Goal: Transaction & Acquisition: Purchase product/service

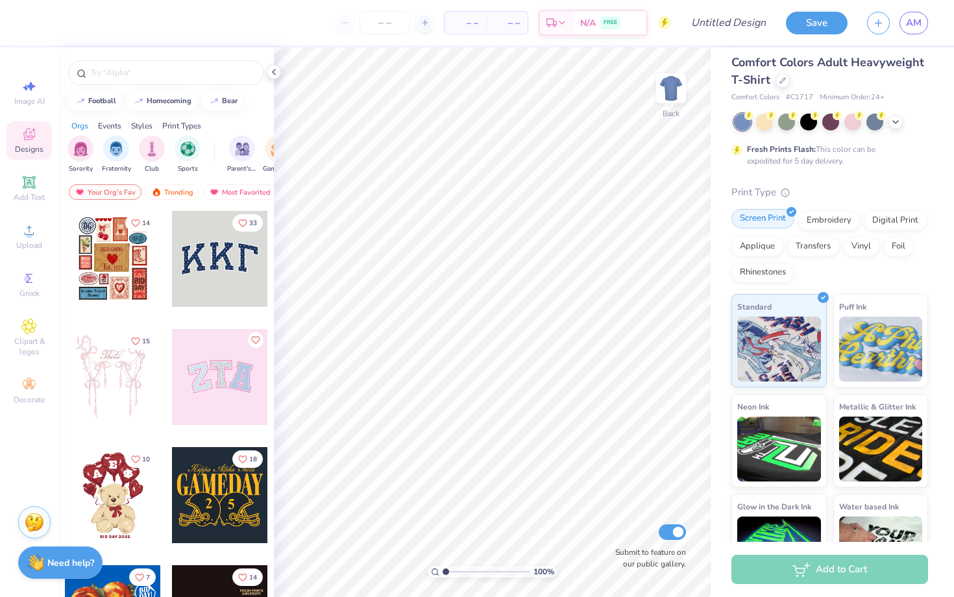
scroll to position [7, 0]
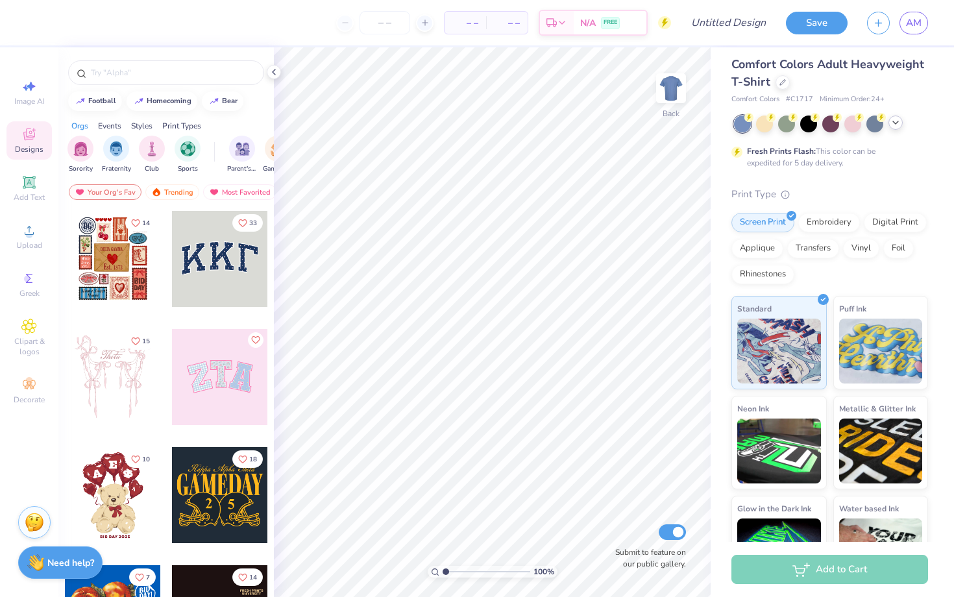
click at [894, 125] on icon at bounding box center [895, 122] width 10 height 10
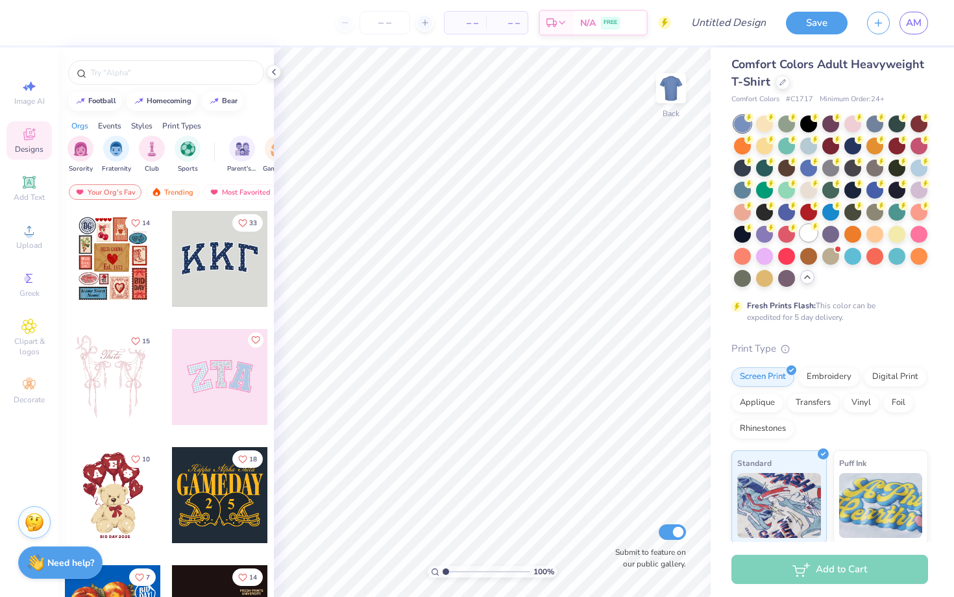
click at [812, 232] on div at bounding box center [808, 232] width 17 height 17
click at [184, 147] on img "filter for Sports" at bounding box center [187, 147] width 15 height 15
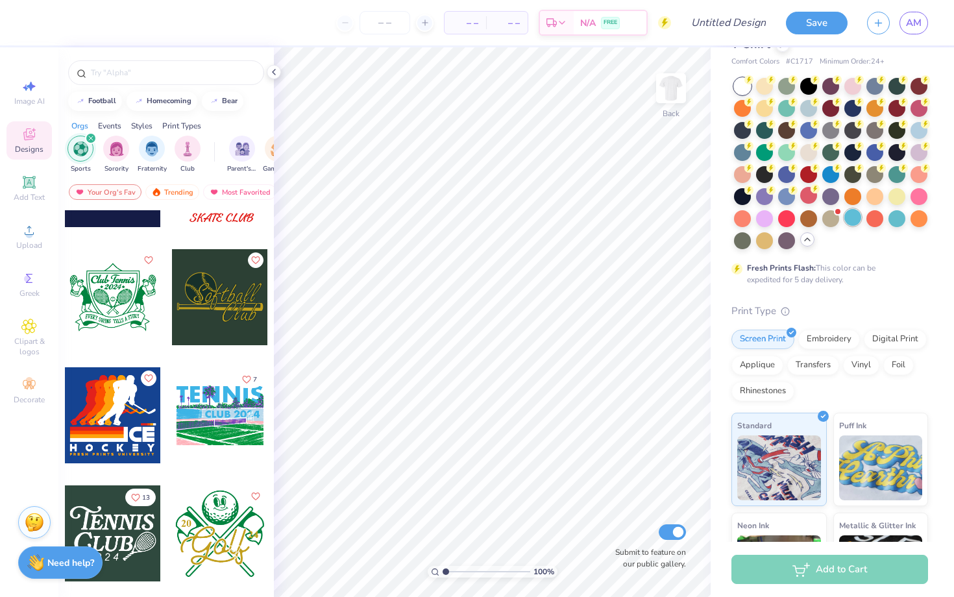
scroll to position [0, 0]
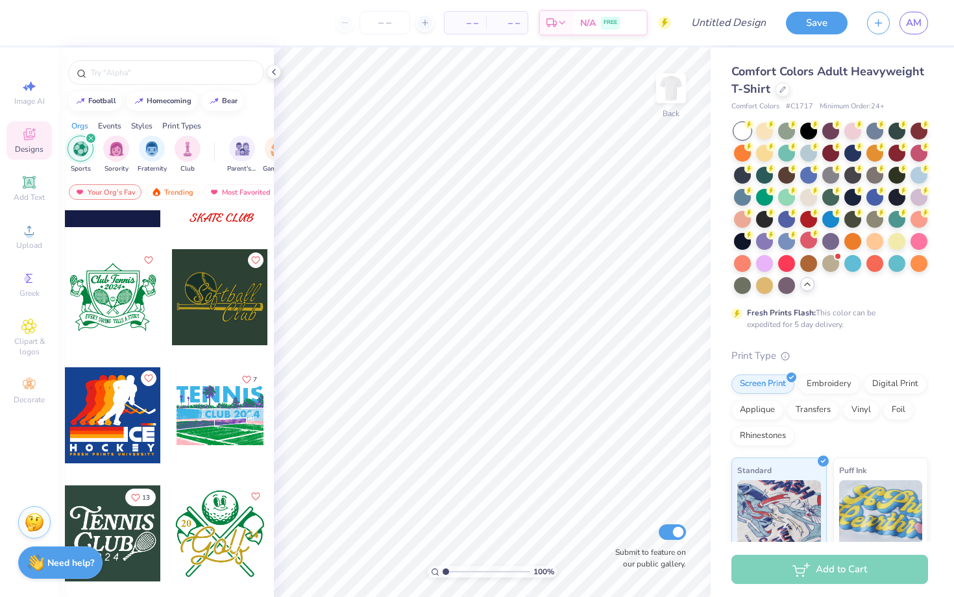
click at [268, 77] on div at bounding box center [165, 69] width 215 height 44
click at [275, 72] on icon at bounding box center [274, 72] width 10 height 10
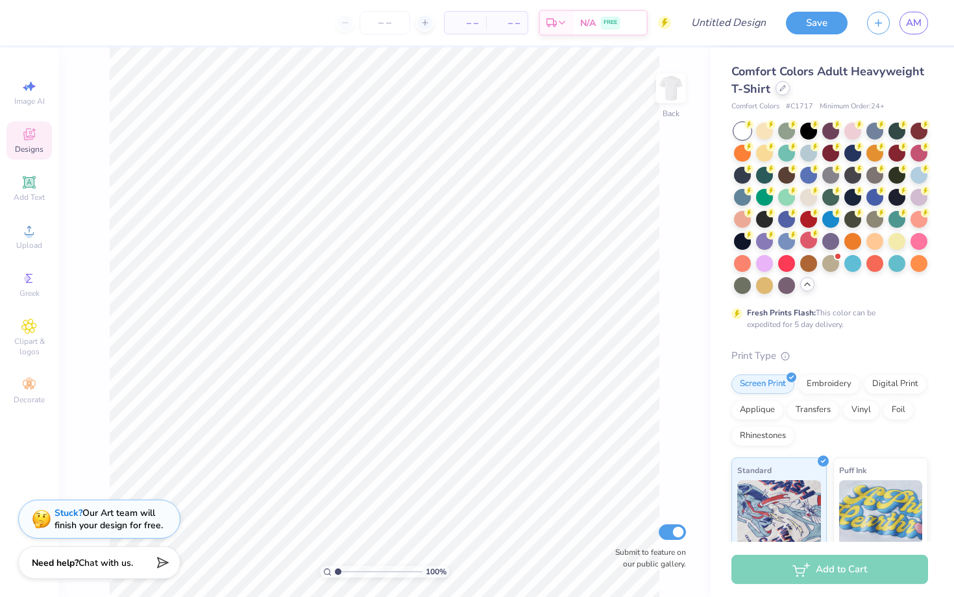
click at [779, 91] on div at bounding box center [782, 88] width 14 height 14
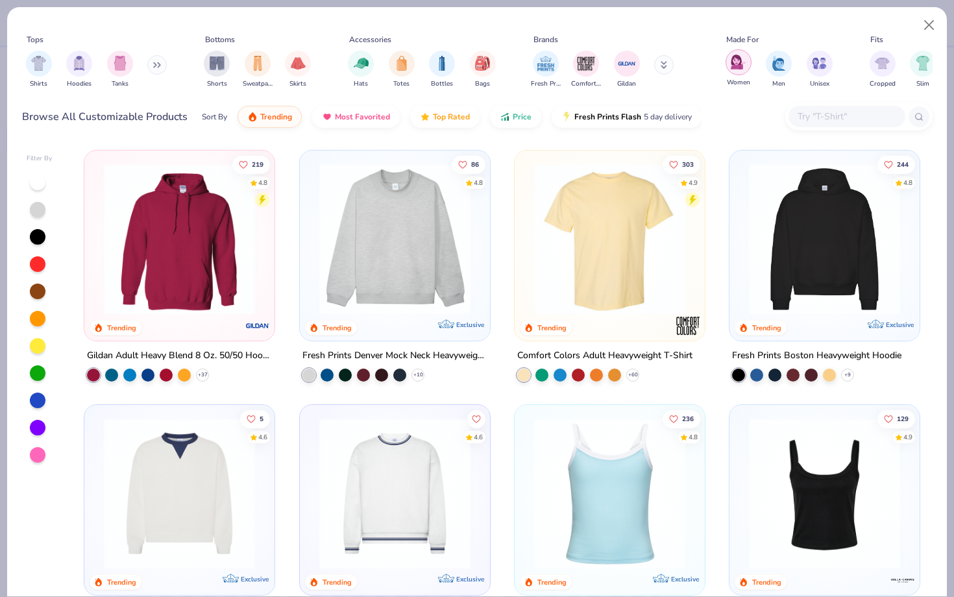
click at [730, 57] on div "filter for Women" at bounding box center [738, 62] width 26 height 26
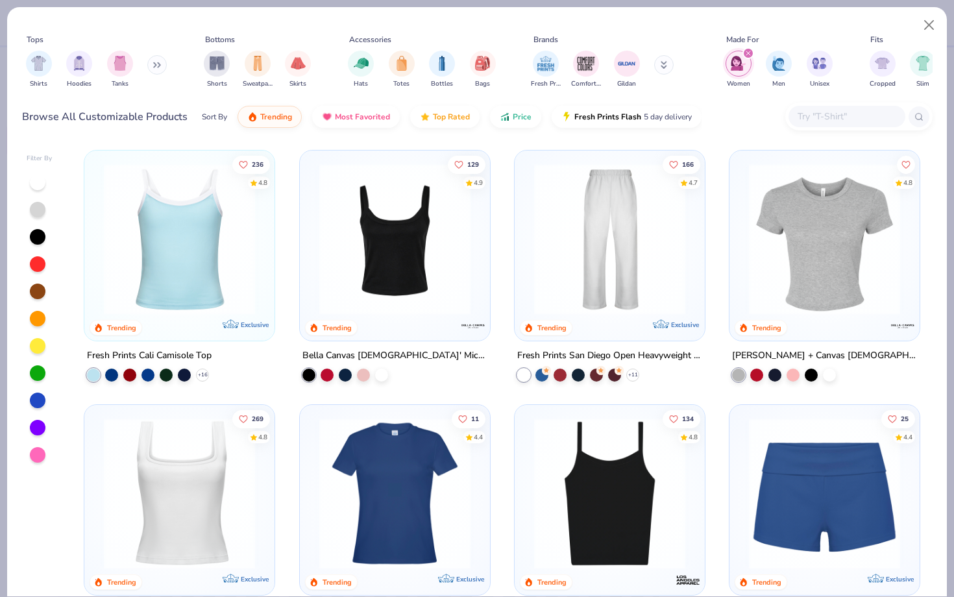
click at [159, 66] on icon at bounding box center [157, 65] width 8 height 6
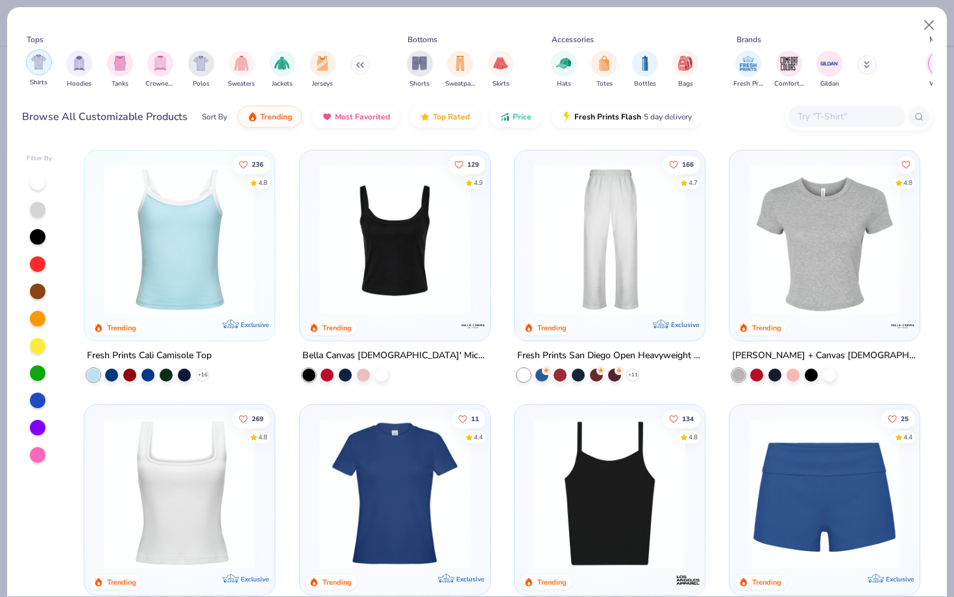
click at [37, 56] on img "filter for Shirts" at bounding box center [38, 61] width 15 height 15
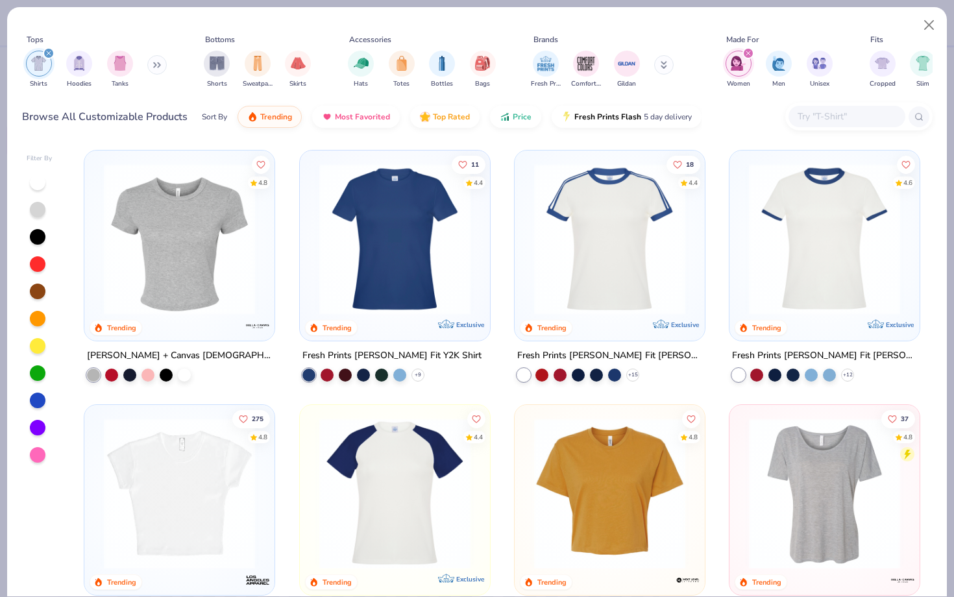
click at [751, 51] on div "filter for Women" at bounding box center [748, 53] width 12 height 12
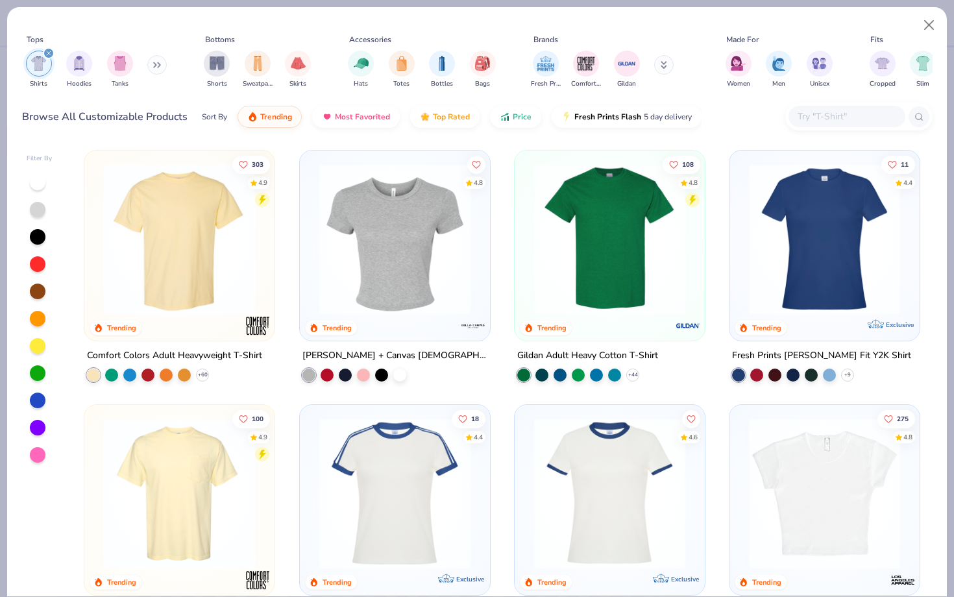
click at [799, 110] on input "text" at bounding box center [846, 116] width 100 height 15
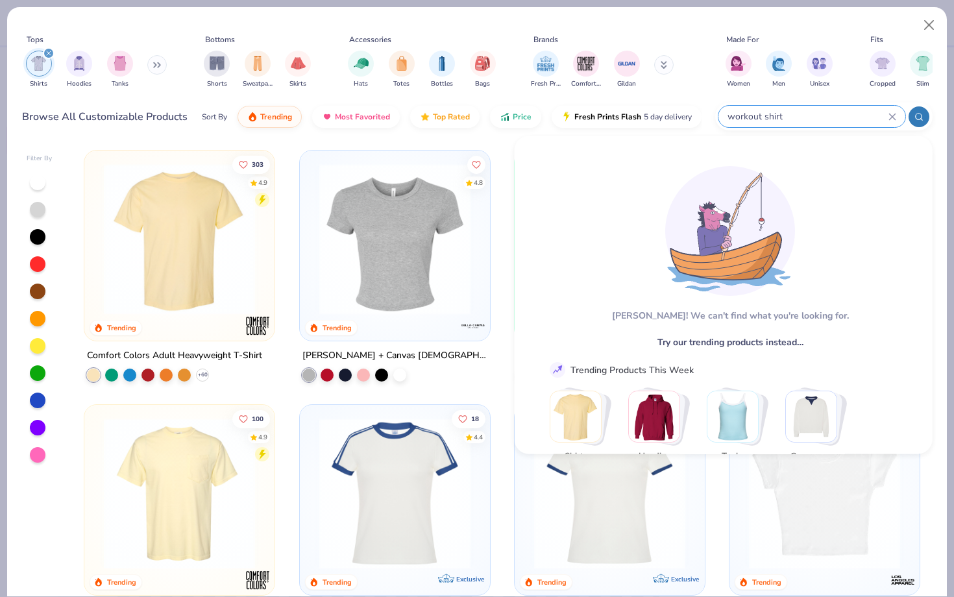
type input "workout shirt"
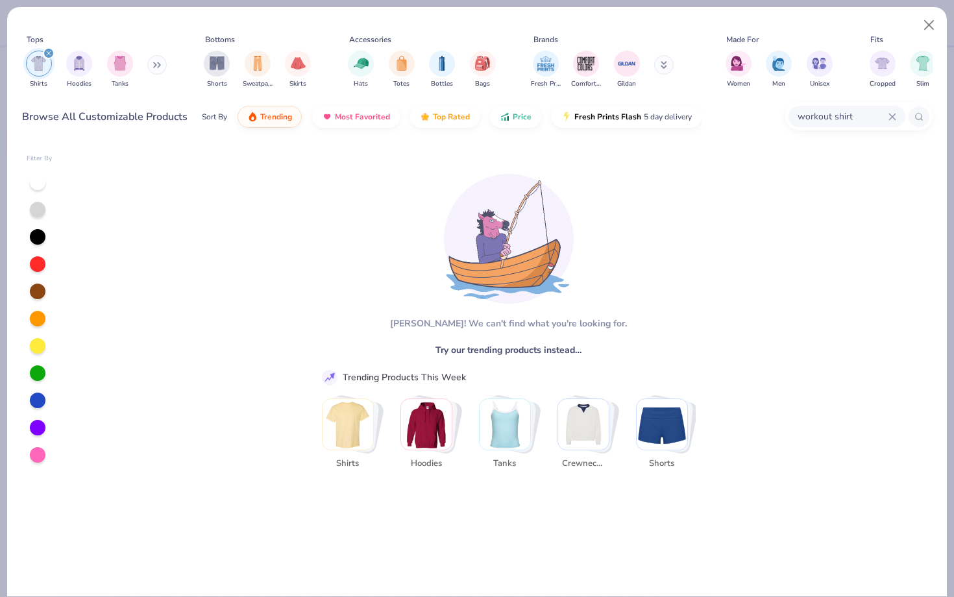
click at [916, 115] on icon at bounding box center [918, 116] width 9 height 9
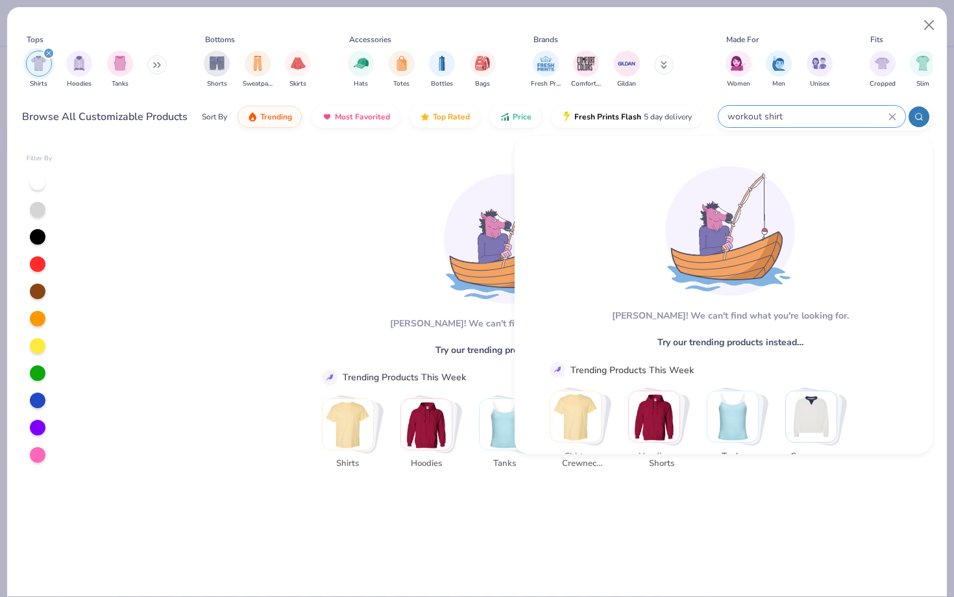
click at [666, 61] on button at bounding box center [663, 64] width 19 height 19
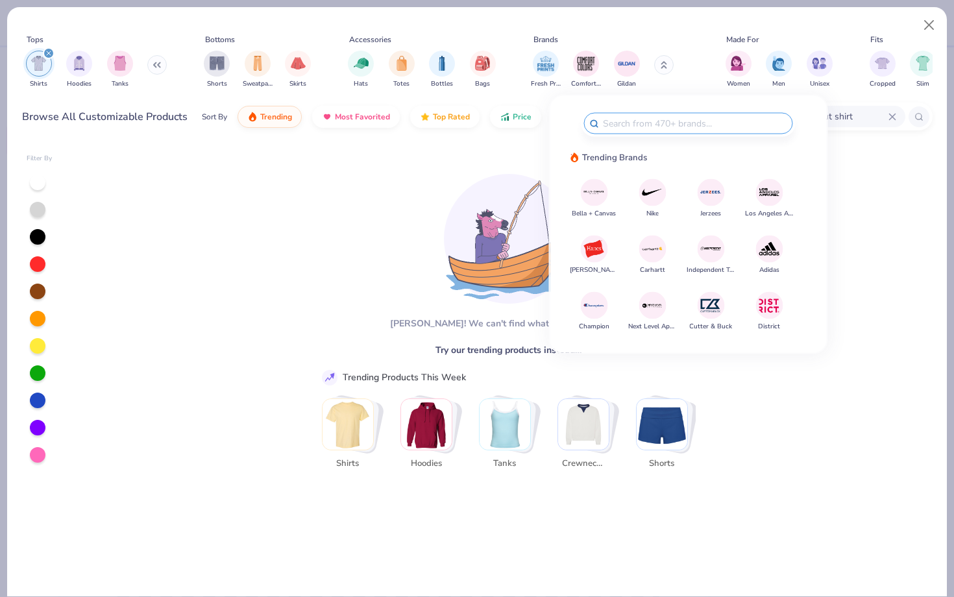
click at [642, 197] on img at bounding box center [652, 192] width 23 height 23
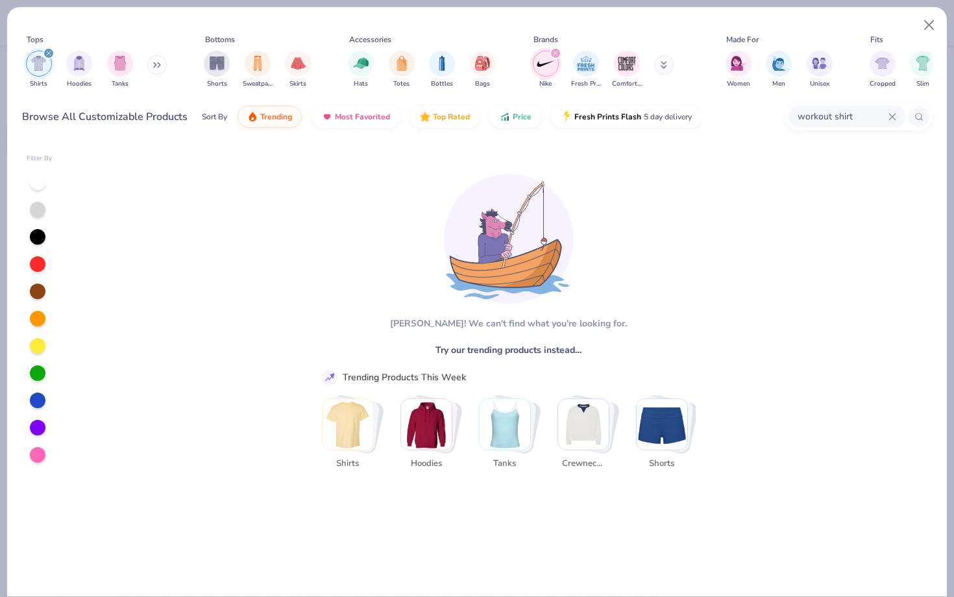
click at [849, 114] on input "workout shirt" at bounding box center [842, 116] width 92 height 15
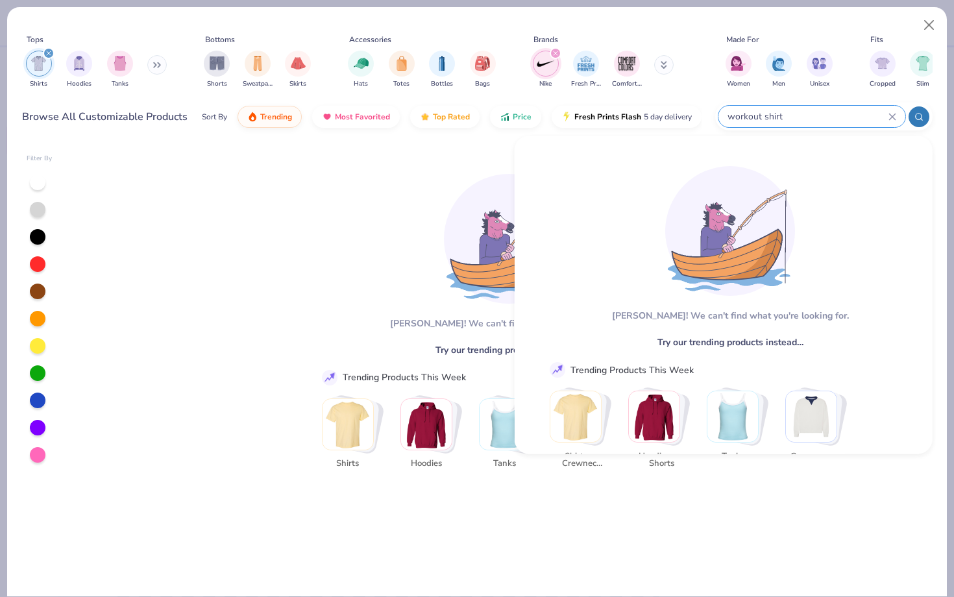
click at [849, 114] on input "workout shirt" at bounding box center [807, 116] width 162 height 15
click at [887, 118] on input "workout shirt" at bounding box center [807, 116] width 162 height 15
click at [895, 119] on icon at bounding box center [892, 117] width 8 height 8
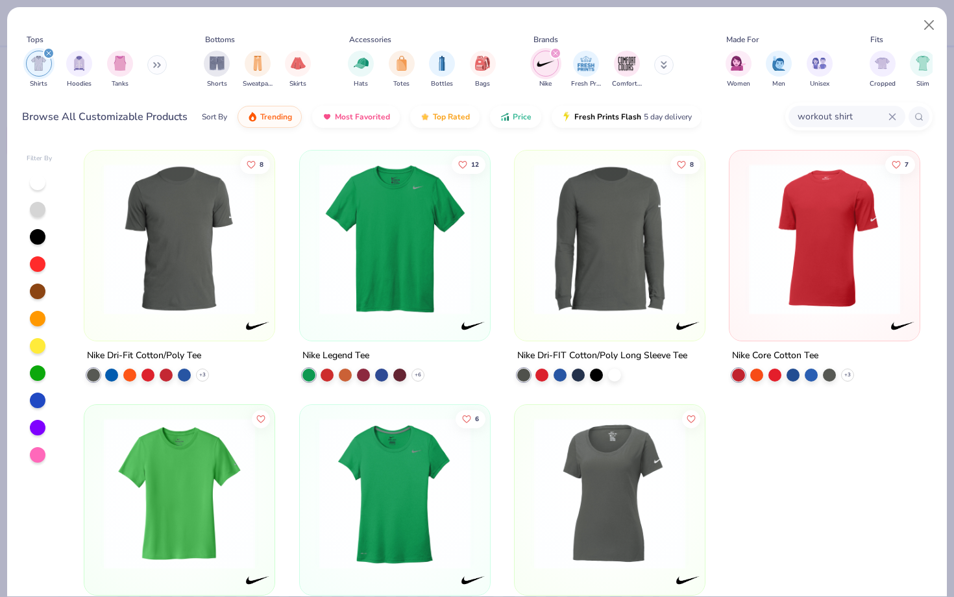
click at [899, 113] on div "workout shirt" at bounding box center [846, 116] width 117 height 21
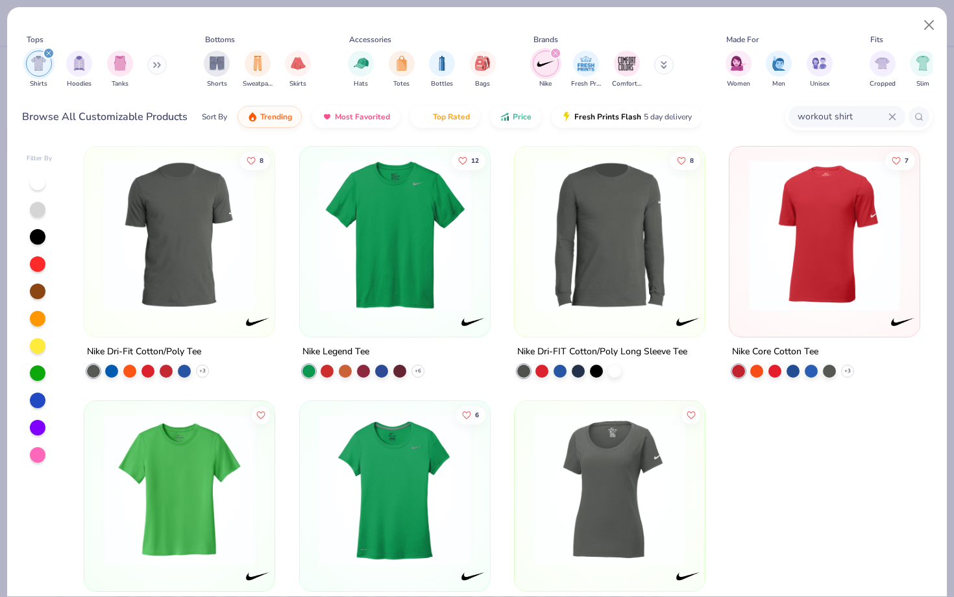
scroll to position [62, 0]
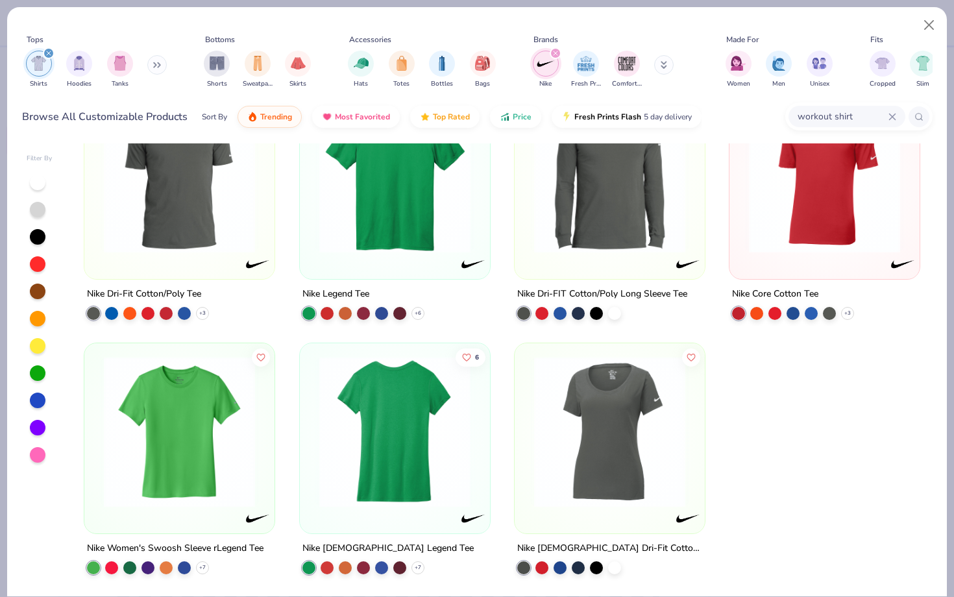
click at [353, 442] on div at bounding box center [394, 431] width 493 height 151
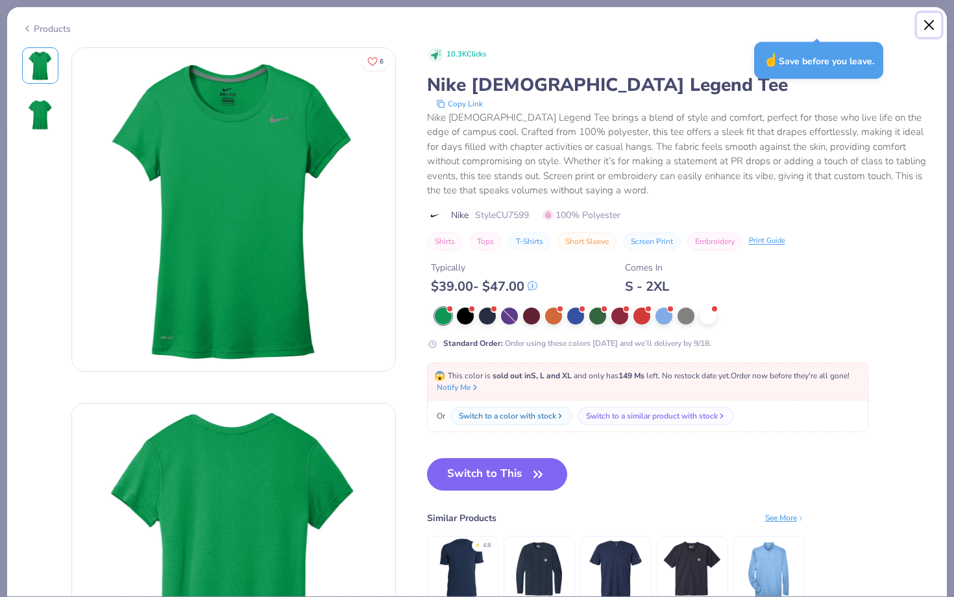
click at [929, 21] on button "Close" at bounding box center [929, 25] width 25 height 25
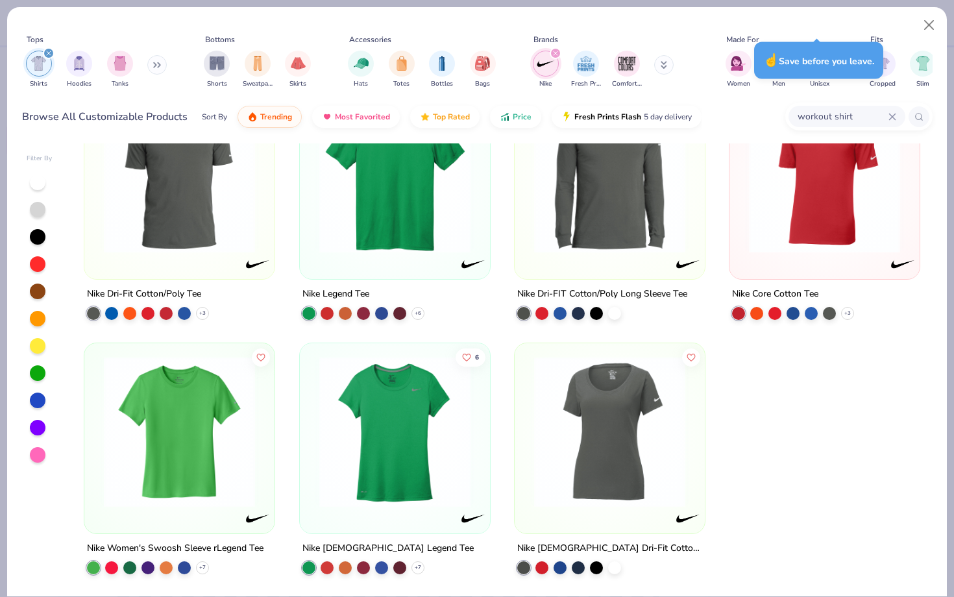
click at [662, 62] on button at bounding box center [663, 64] width 19 height 19
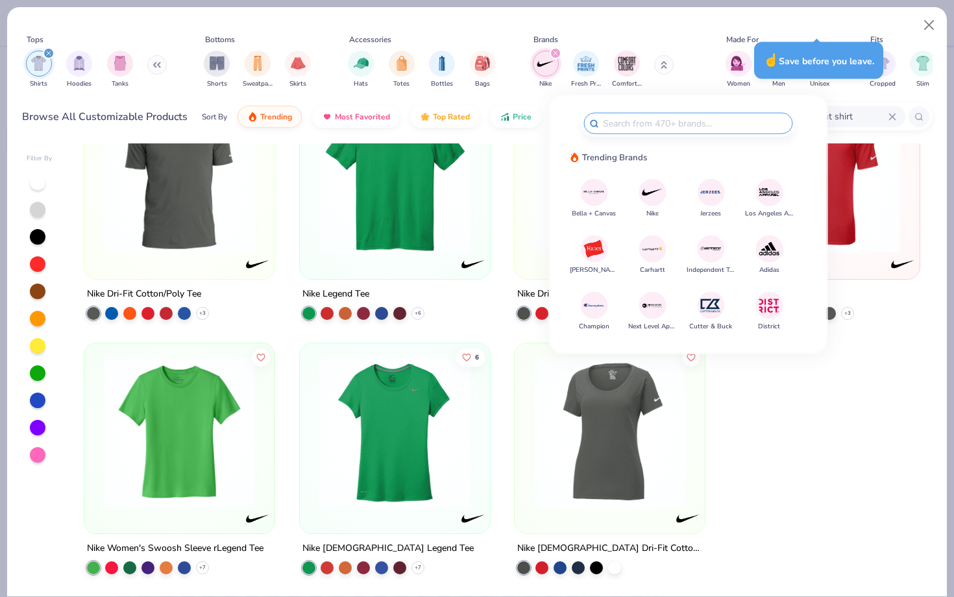
click at [767, 250] on img at bounding box center [769, 248] width 23 height 23
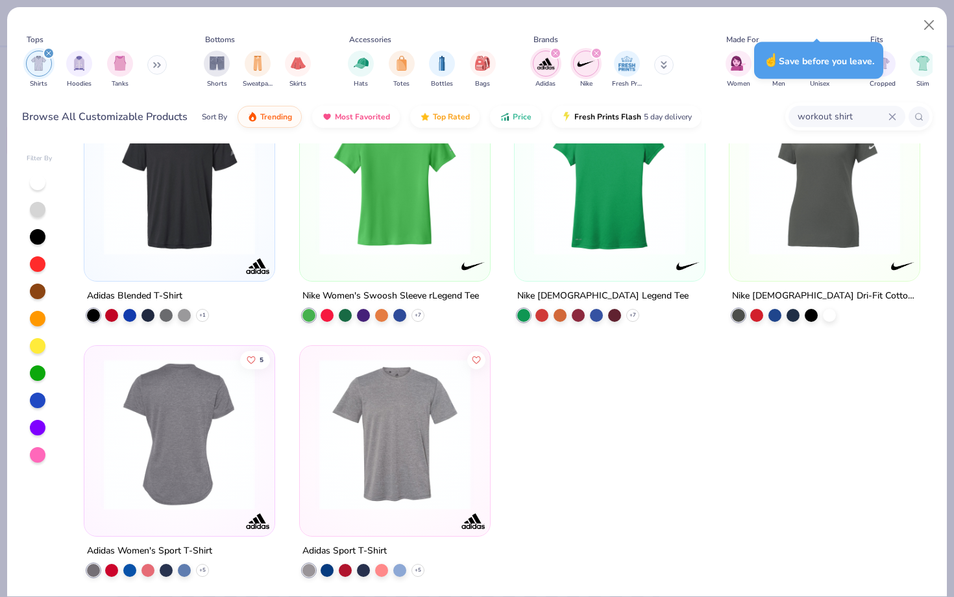
scroll to position [316, 0]
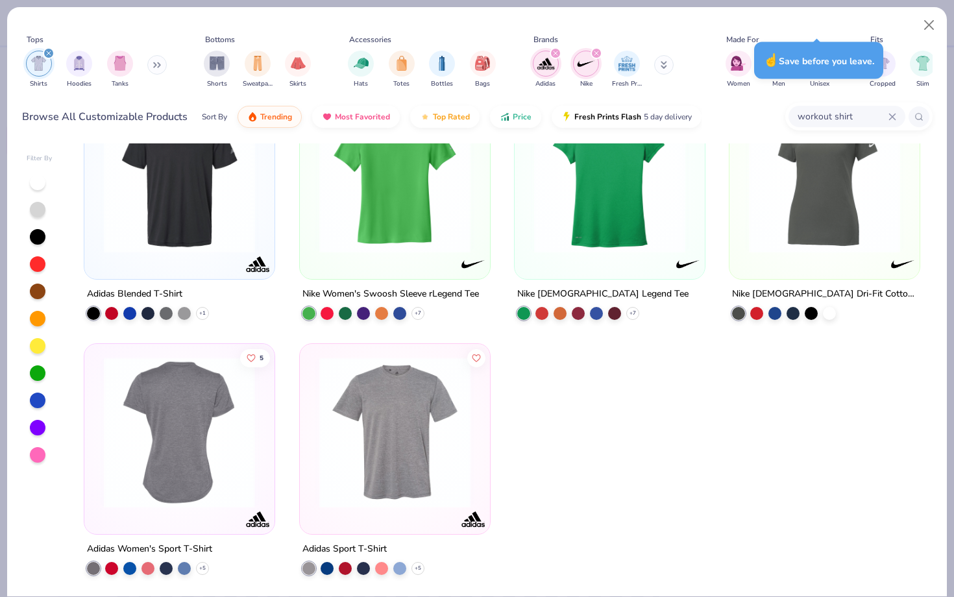
click at [97, 463] on img at bounding box center [15, 431] width 164 height 151
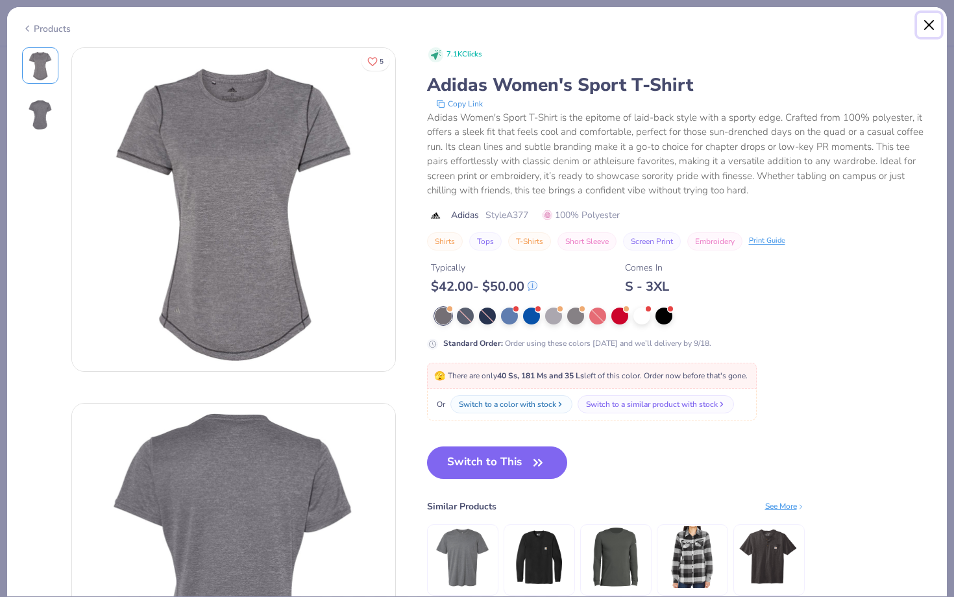
click at [931, 23] on button "Close" at bounding box center [929, 25] width 25 height 25
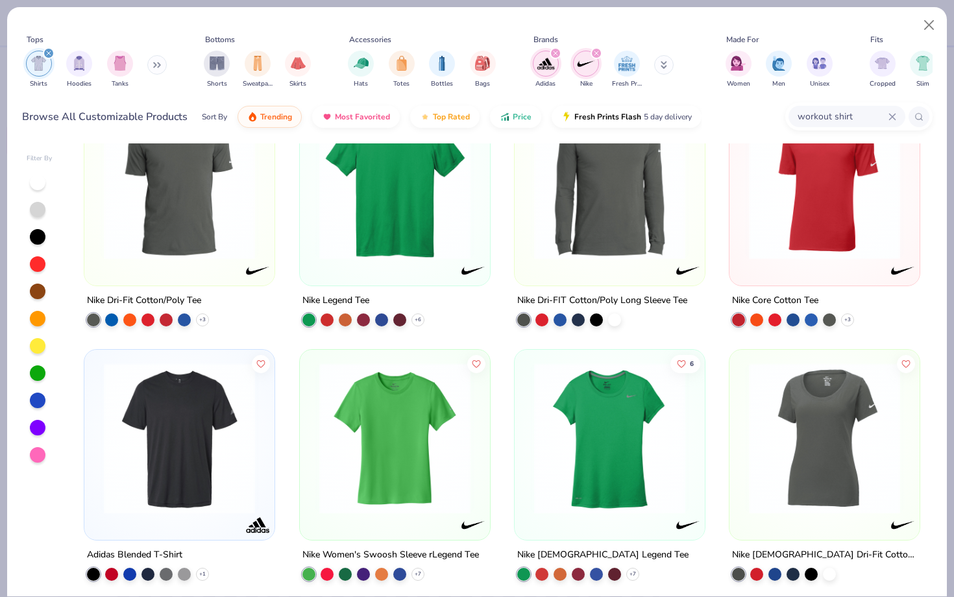
scroll to position [91, 0]
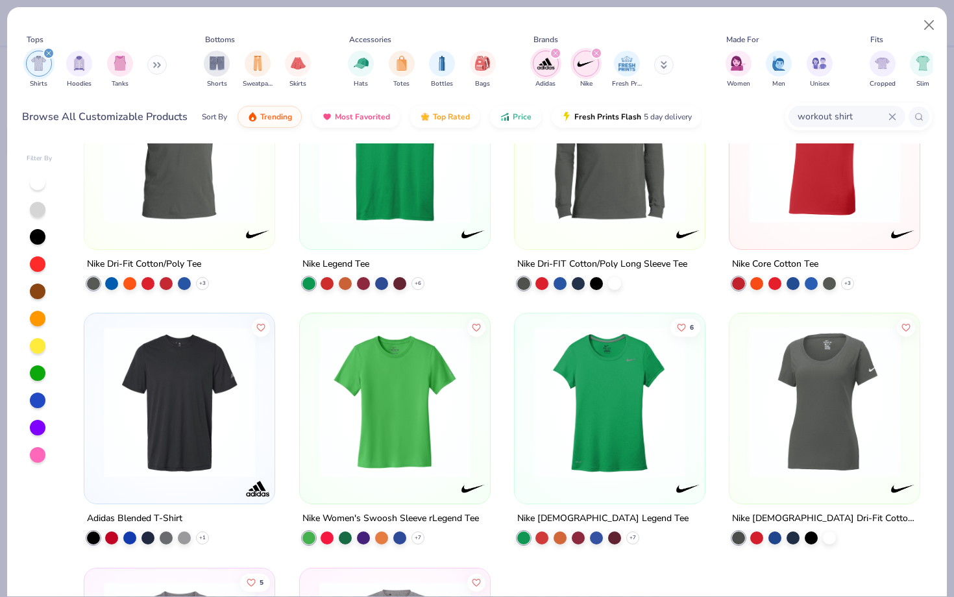
click at [584, 368] on img at bounding box center [609, 401] width 164 height 151
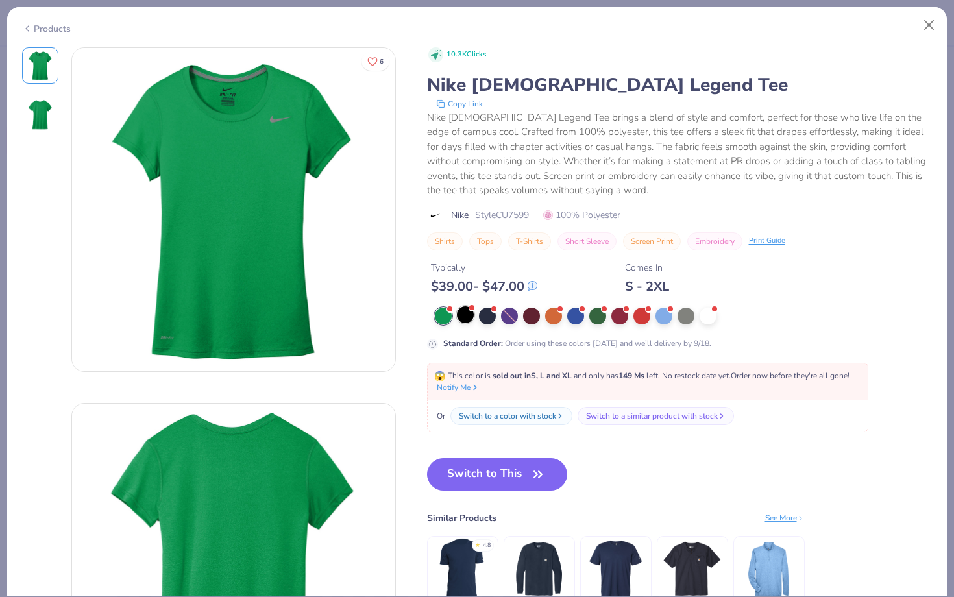
click at [464, 313] on div at bounding box center [465, 314] width 17 height 17
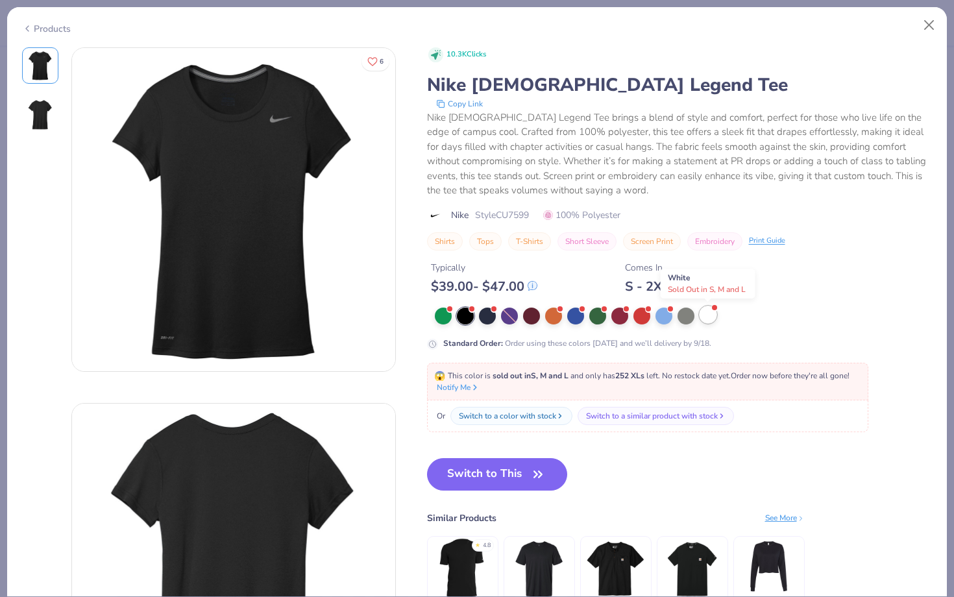
click at [702, 317] on div at bounding box center [707, 314] width 17 height 17
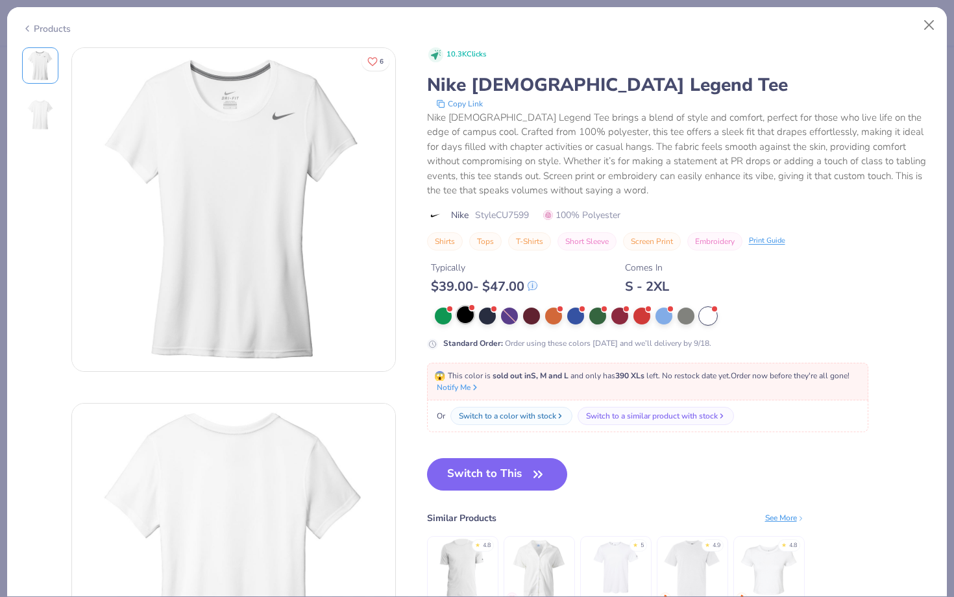
click at [468, 316] on div at bounding box center [465, 314] width 17 height 17
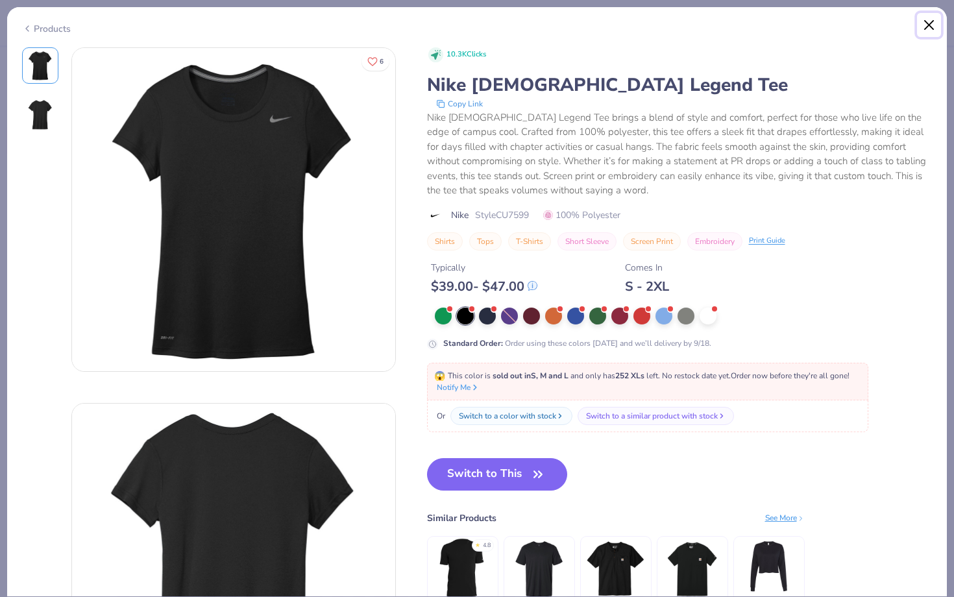
click at [932, 18] on button "Close" at bounding box center [929, 25] width 25 height 25
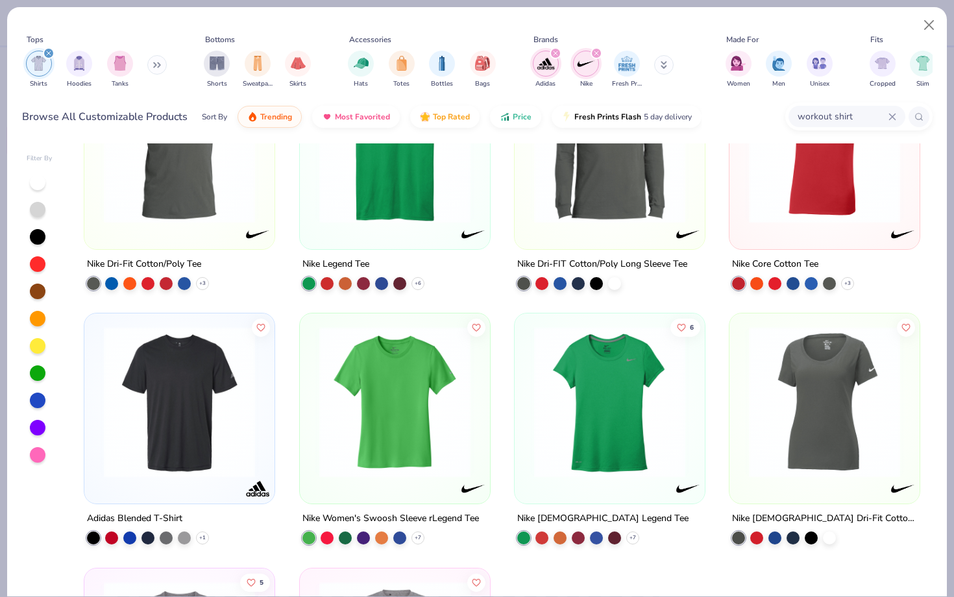
click at [660, 57] on div "Adidas Nike Fresh Prints" at bounding box center [610, 69] width 163 height 48
click at [662, 64] on icon at bounding box center [664, 63] width 5 height 2
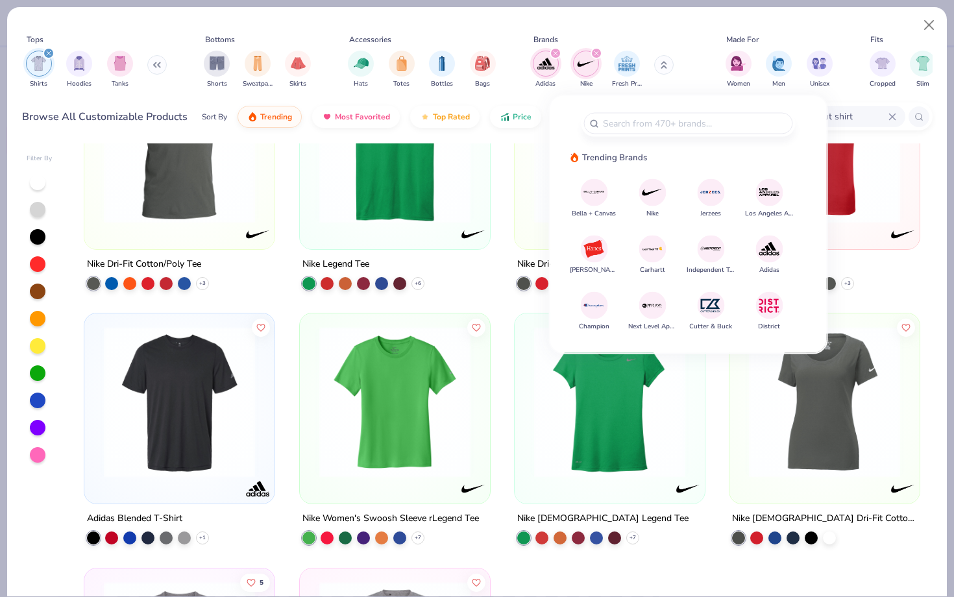
click at [769, 252] on img at bounding box center [769, 248] width 23 height 23
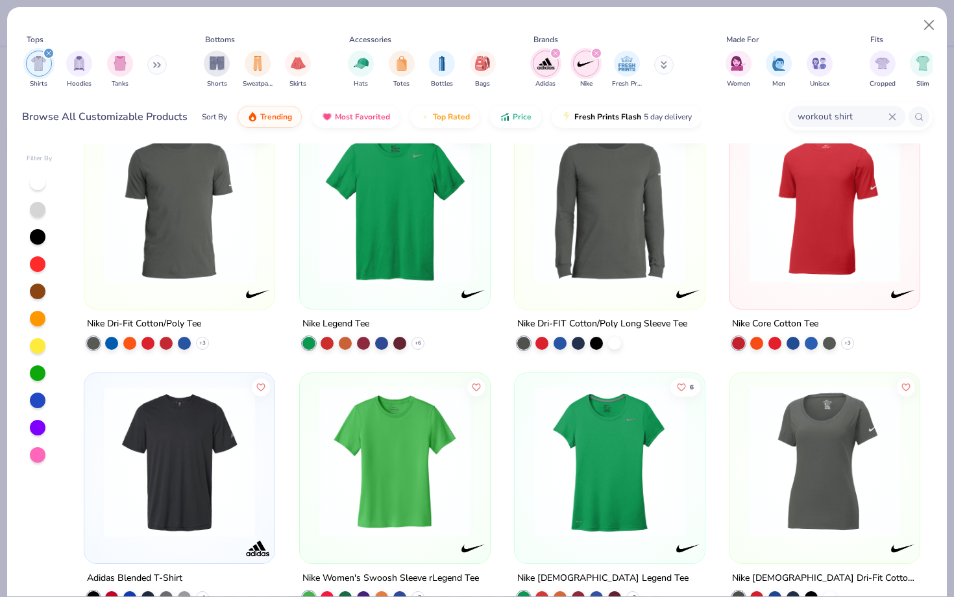
scroll to position [23, 0]
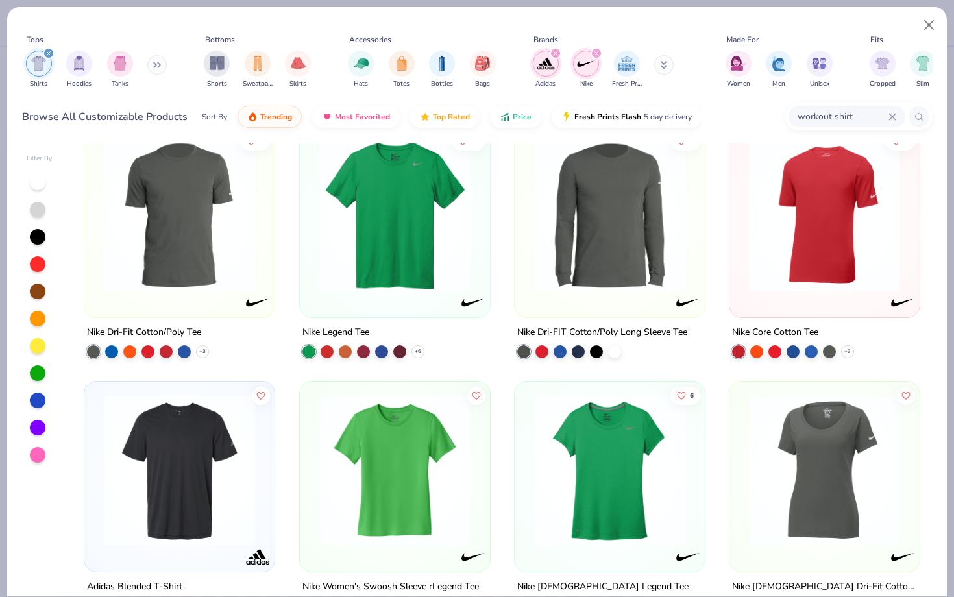
click at [428, 231] on img at bounding box center [395, 215] width 164 height 151
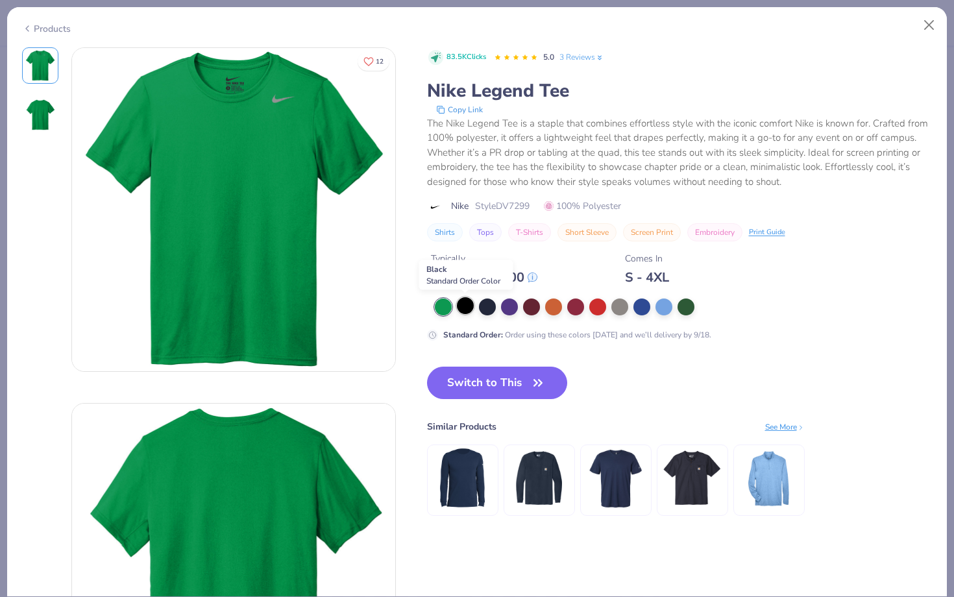
click at [467, 309] on div at bounding box center [465, 305] width 17 height 17
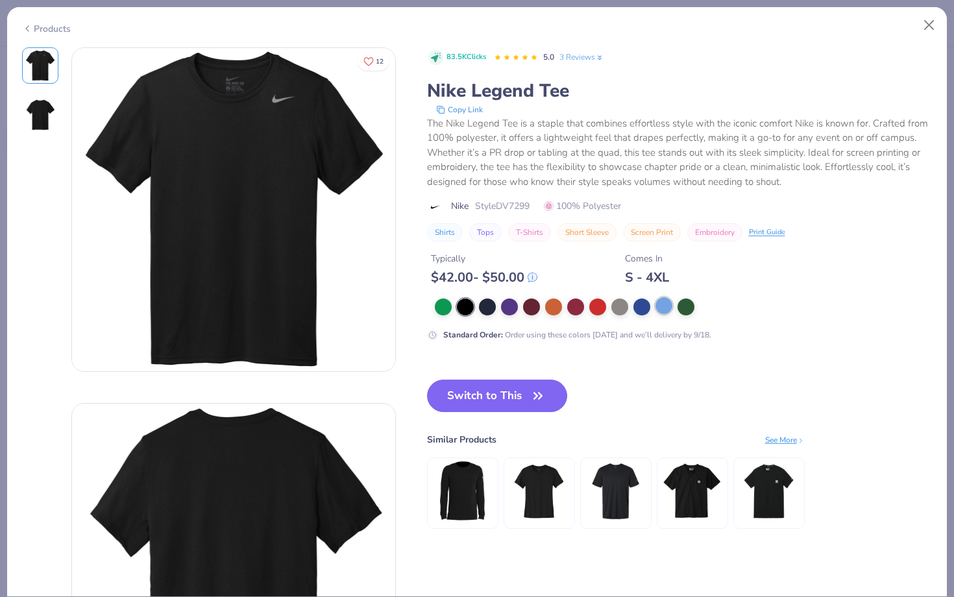
click at [664, 309] on div at bounding box center [663, 305] width 17 height 17
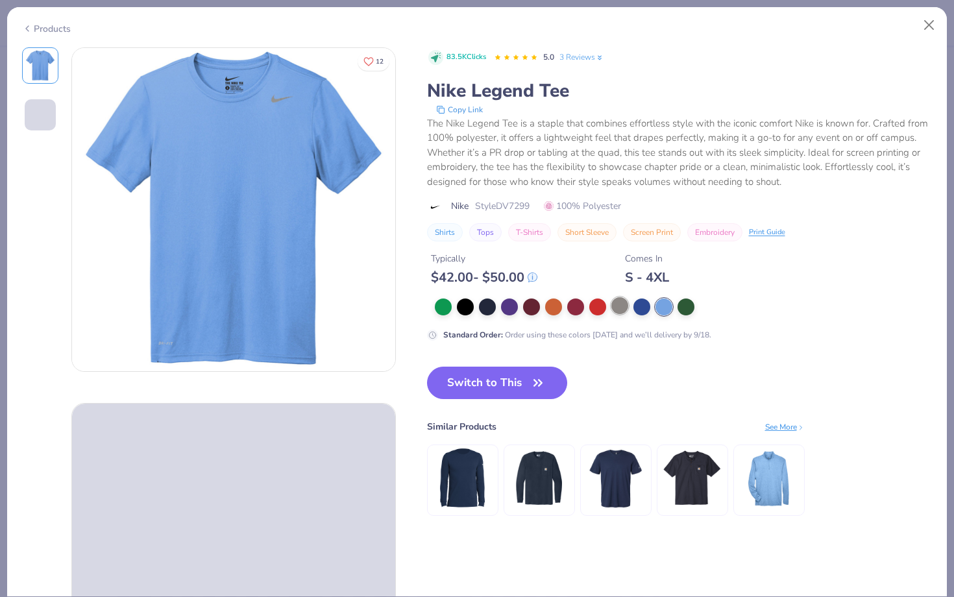
click at [623, 311] on div at bounding box center [619, 305] width 17 height 17
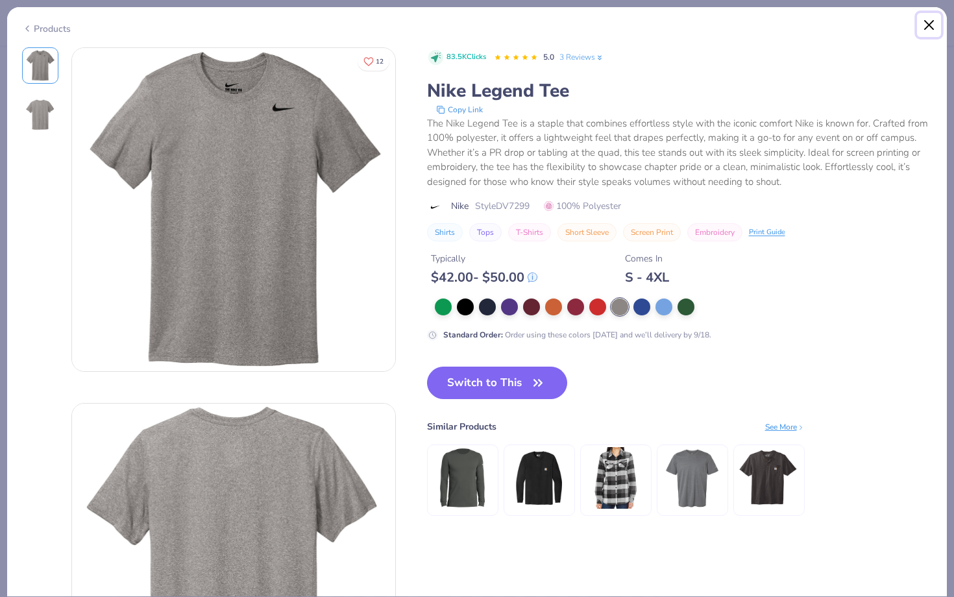
click at [927, 21] on button "Close" at bounding box center [929, 25] width 25 height 25
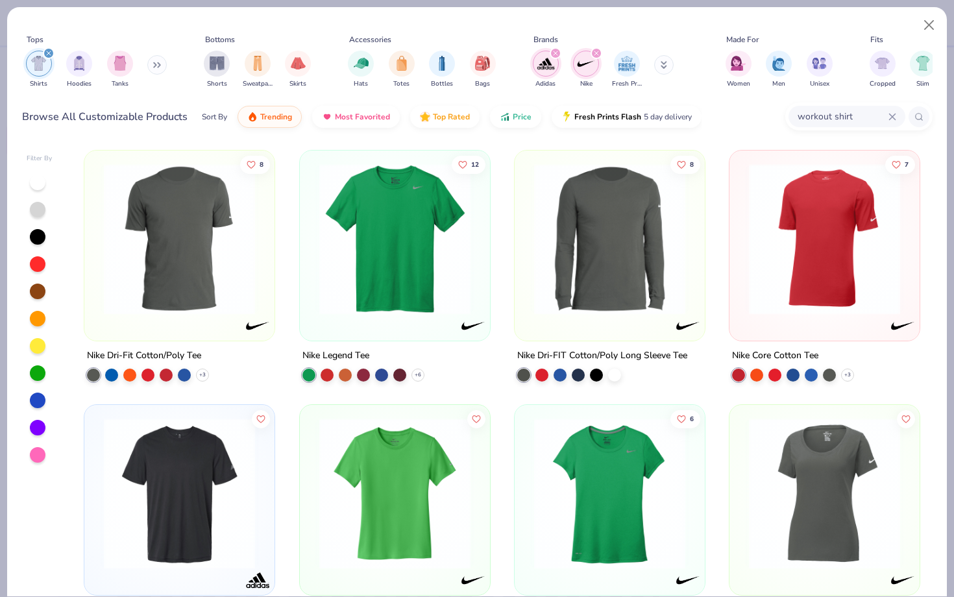
click at [399, 301] on img at bounding box center [395, 238] width 164 height 151
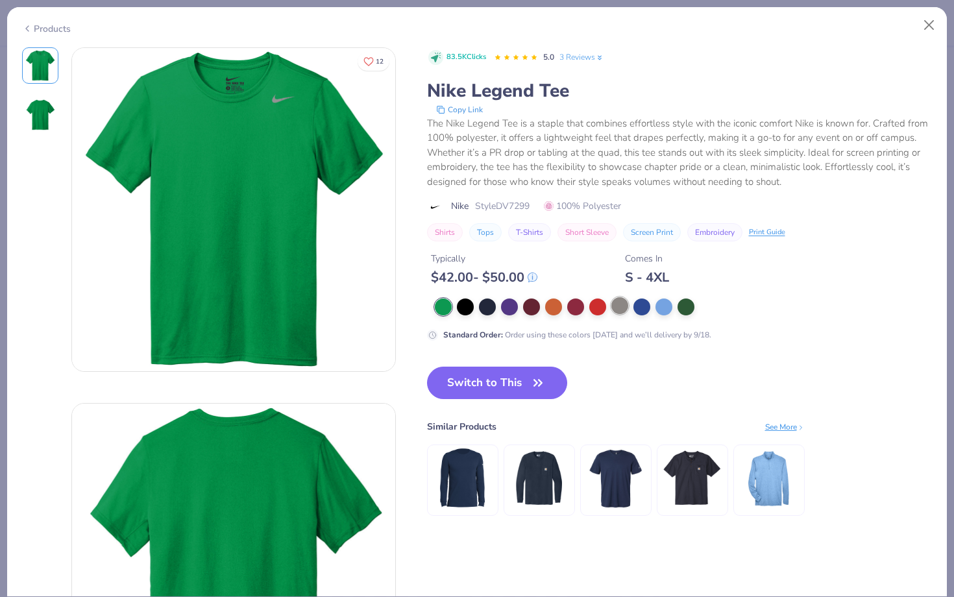
click at [626, 304] on div at bounding box center [619, 305] width 17 height 17
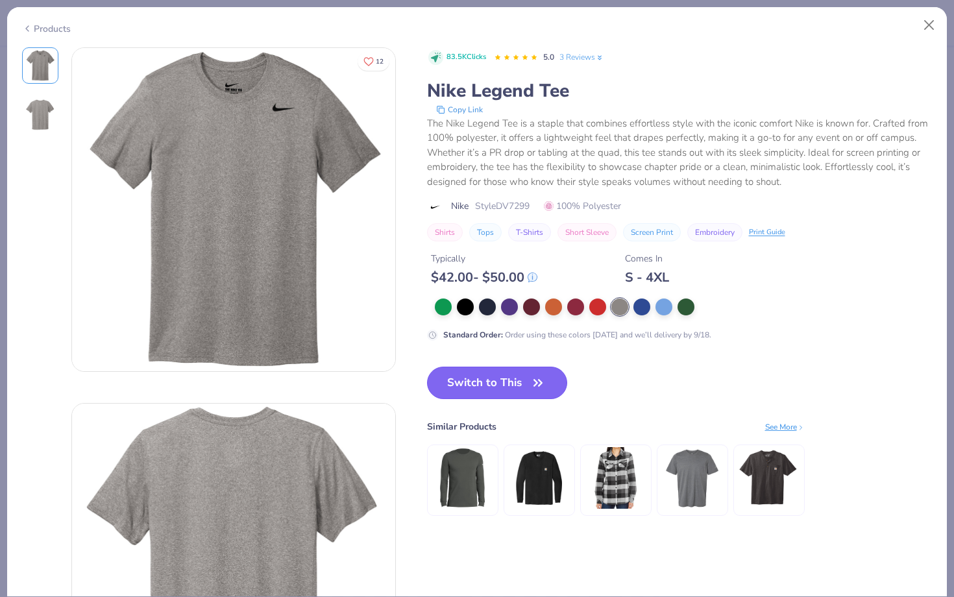
click at [524, 383] on button "Switch to This" at bounding box center [497, 383] width 141 height 32
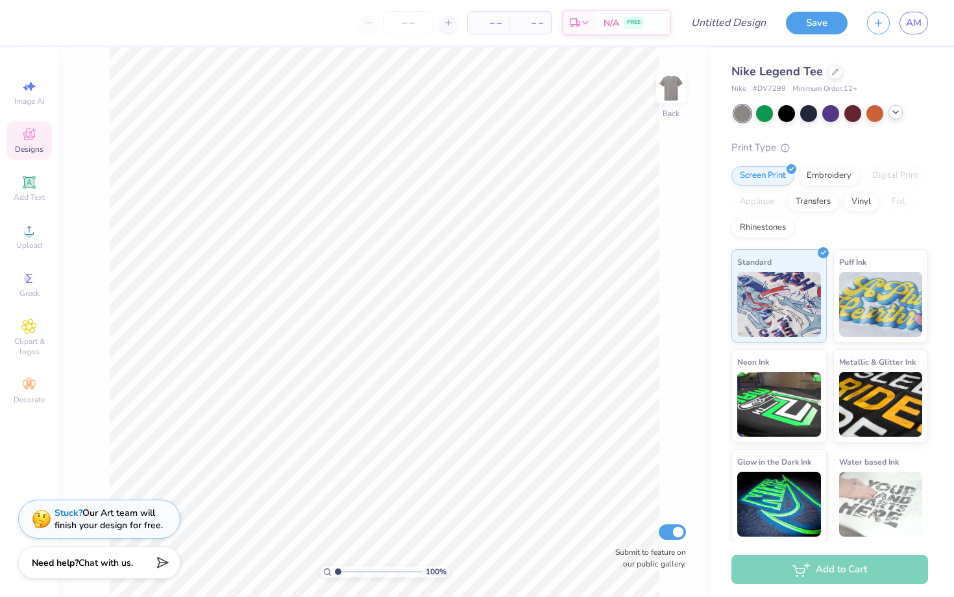
click at [895, 113] on polyline at bounding box center [895, 112] width 5 height 3
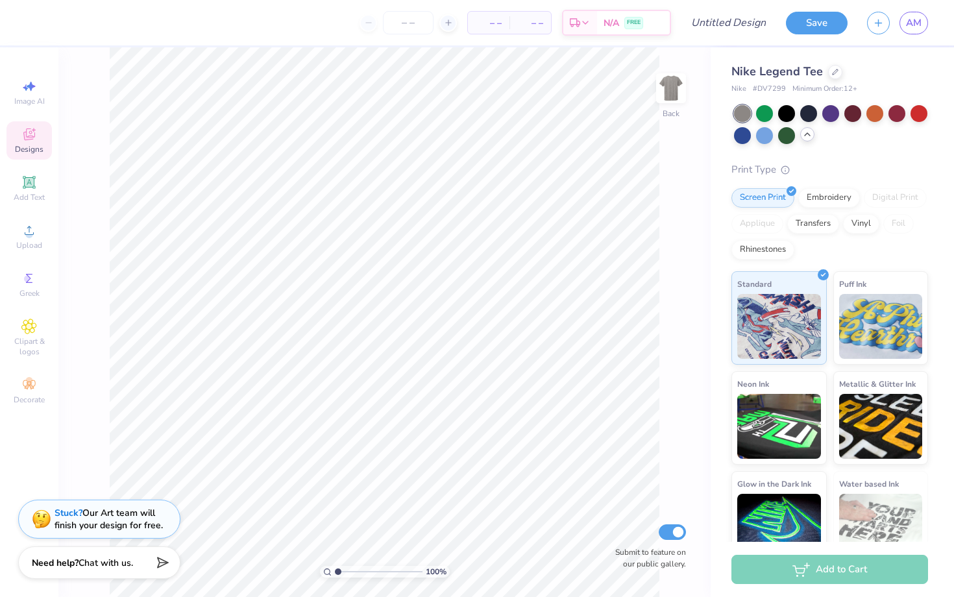
click at [808, 139] on icon at bounding box center [807, 134] width 10 height 10
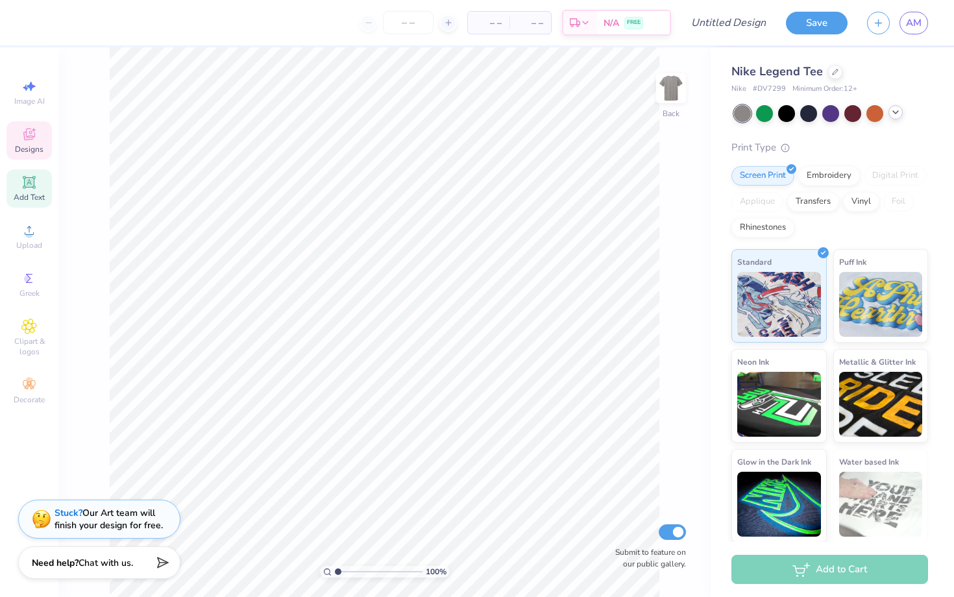
click at [29, 188] on icon at bounding box center [29, 183] width 16 height 16
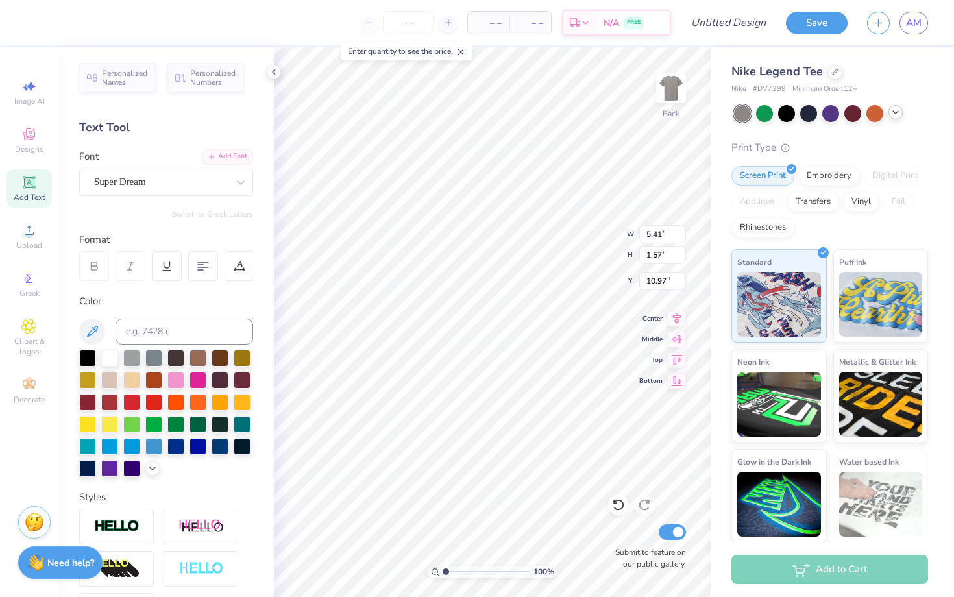
scroll to position [157, 0]
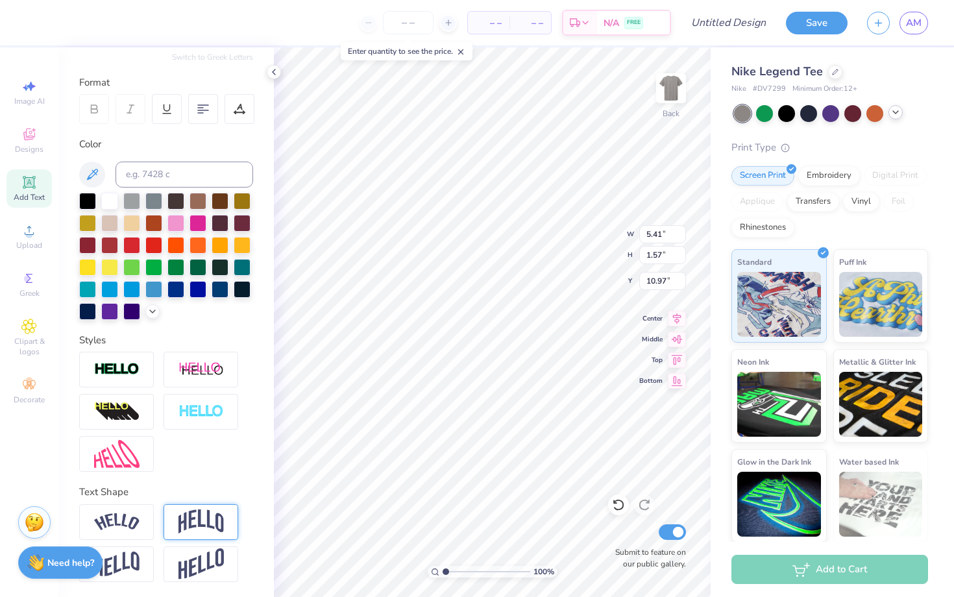
click at [200, 515] on img at bounding box center [200, 521] width 45 height 25
type input "2.23"
type input "10.63"
click at [278, 73] on icon at bounding box center [274, 72] width 10 height 10
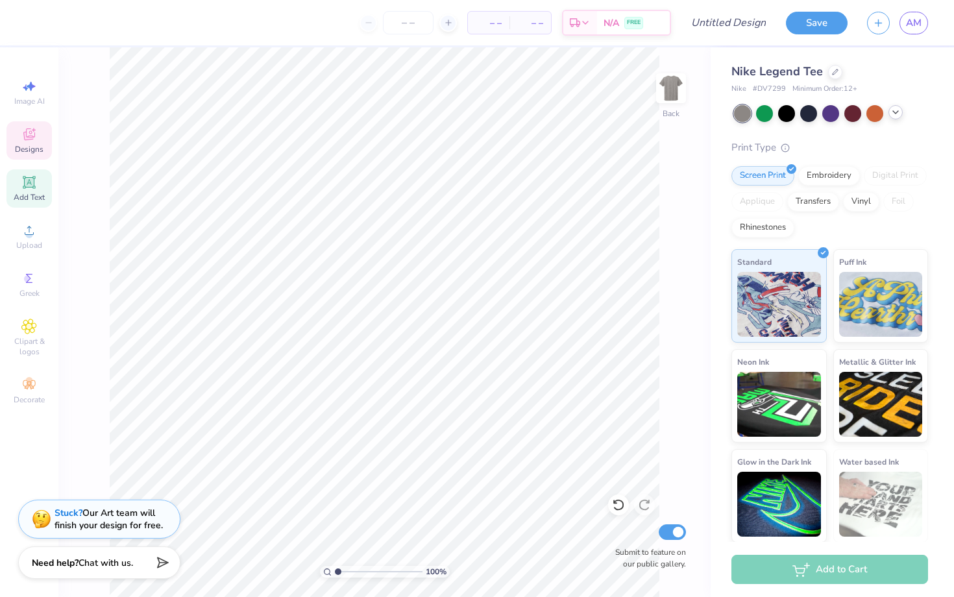
click at [42, 147] on span "Designs" at bounding box center [29, 149] width 29 height 10
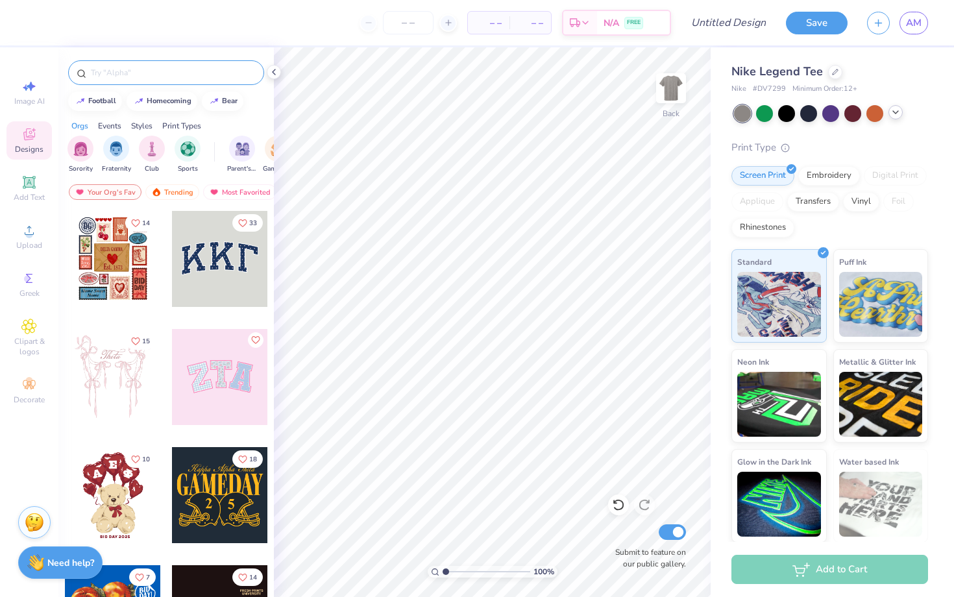
click at [173, 68] on input "text" at bounding box center [173, 72] width 166 height 13
type input "soccer"
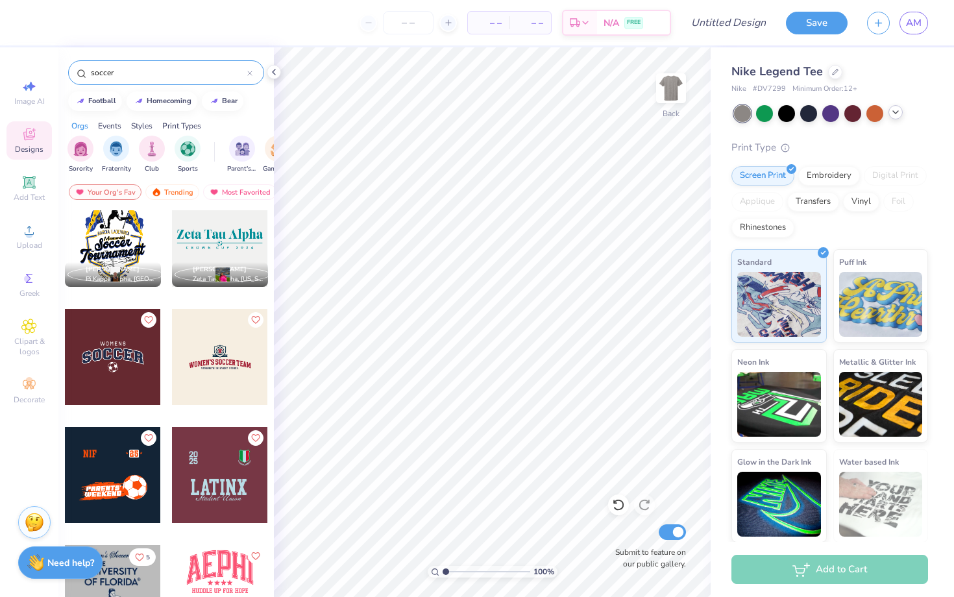
scroll to position [391, 0]
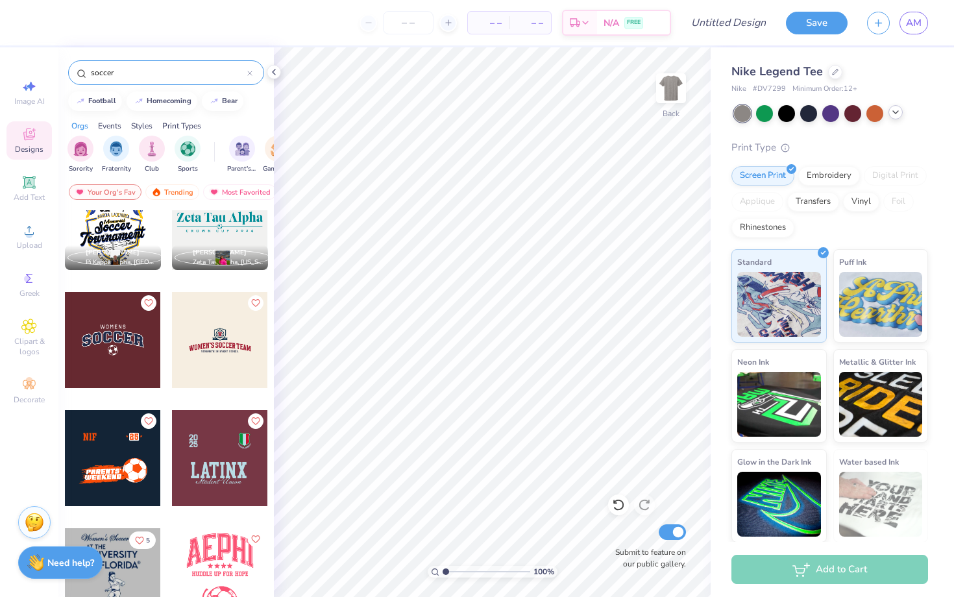
click at [228, 357] on div at bounding box center [220, 340] width 96 height 96
type input "2.26"
type input "1.79"
type input "3.12"
type input "3.62"
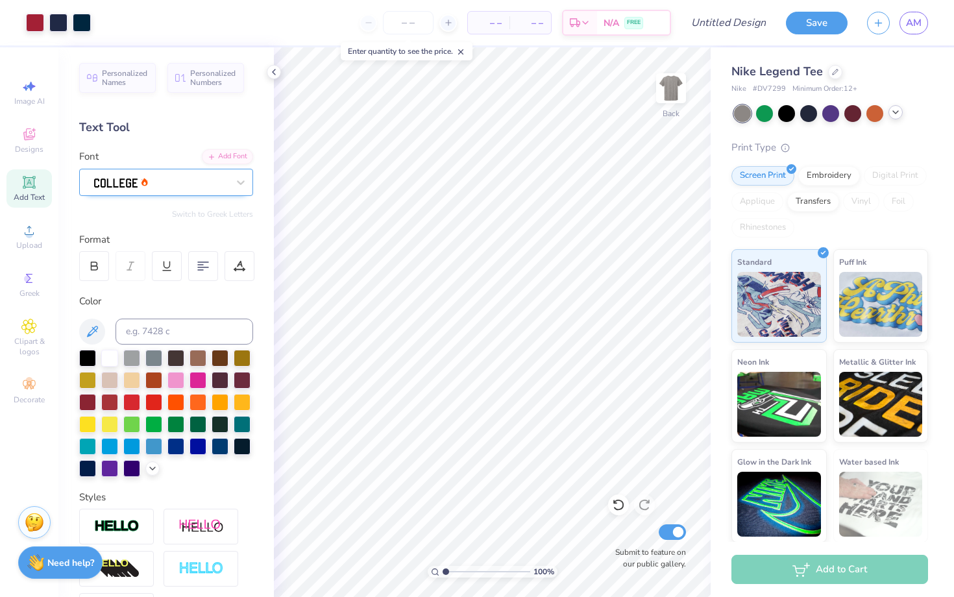
click at [182, 187] on div at bounding box center [161, 182] width 136 height 20
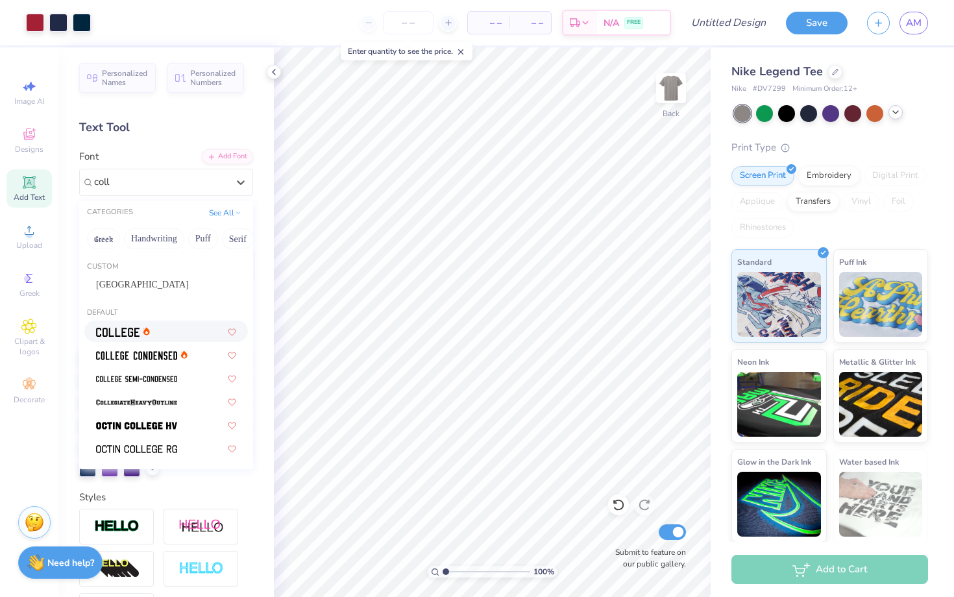
click at [158, 337] on div at bounding box center [166, 331] width 140 height 14
type input "coll"
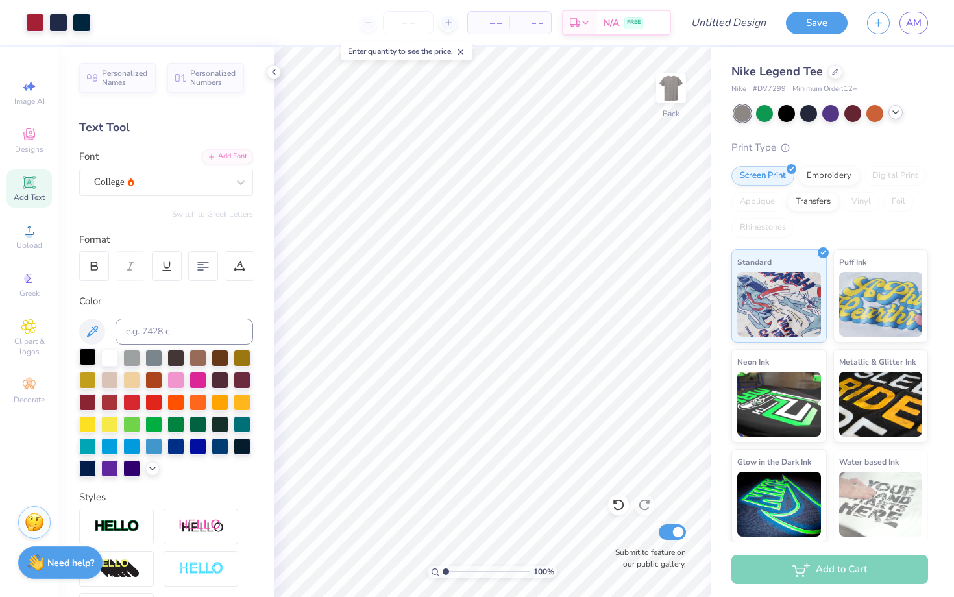
click at [85, 354] on div at bounding box center [87, 356] width 17 height 17
click at [94, 364] on div at bounding box center [87, 356] width 17 height 17
click at [169, 336] on input at bounding box center [184, 332] width 138 height 26
type input "v"
click at [92, 356] on div at bounding box center [87, 356] width 17 height 17
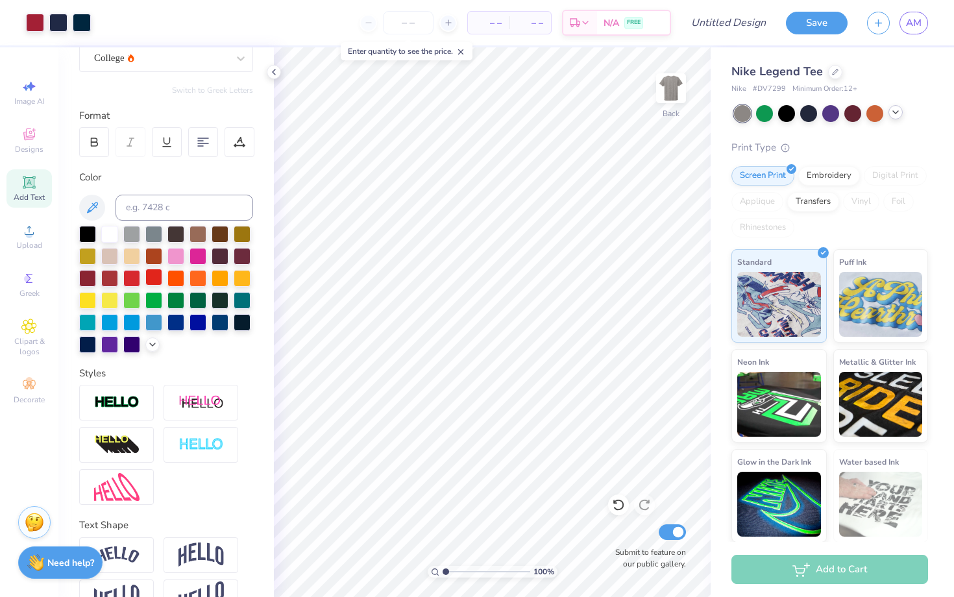
scroll to position [157, 0]
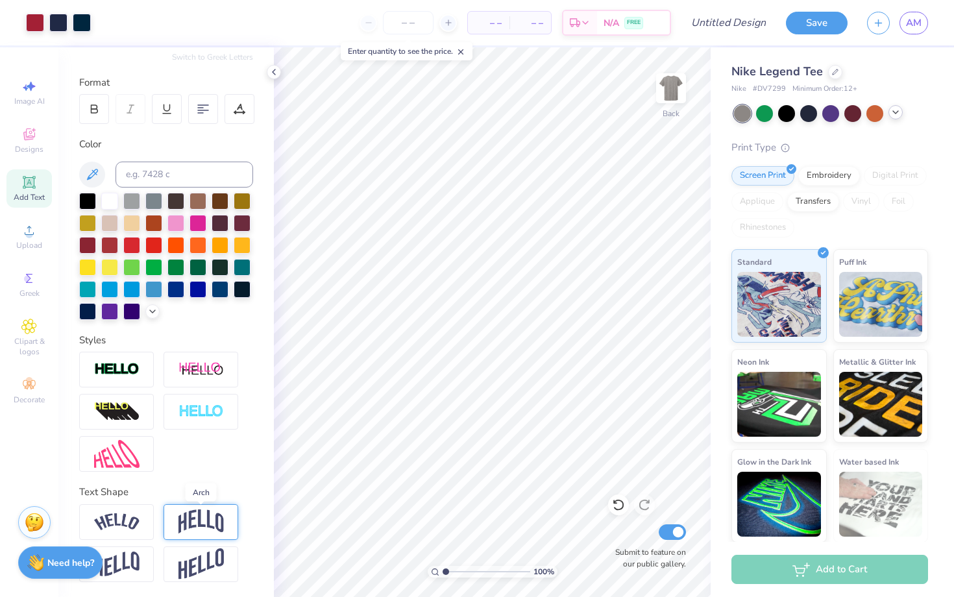
click at [205, 522] on img at bounding box center [200, 521] width 45 height 25
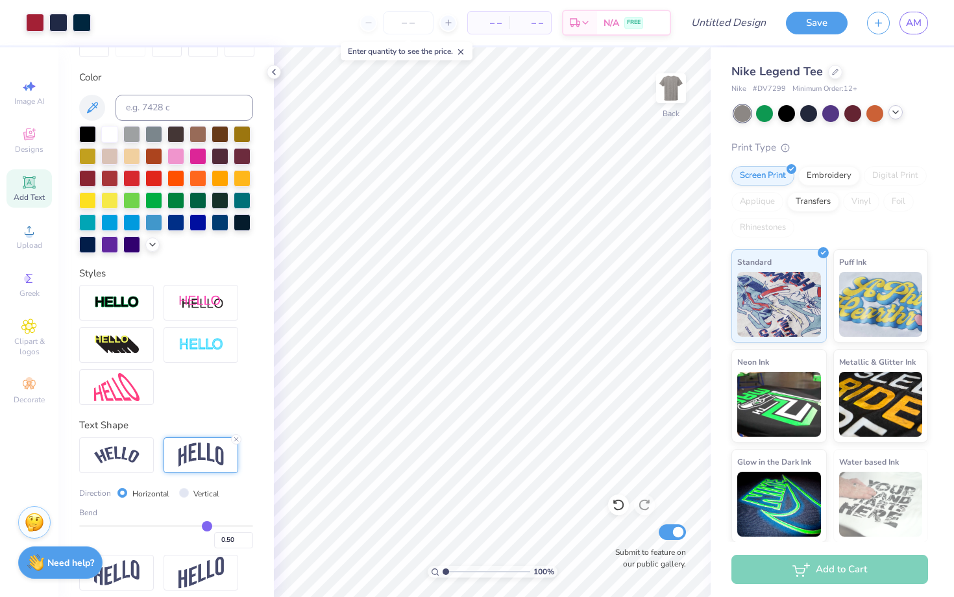
scroll to position [233, 0]
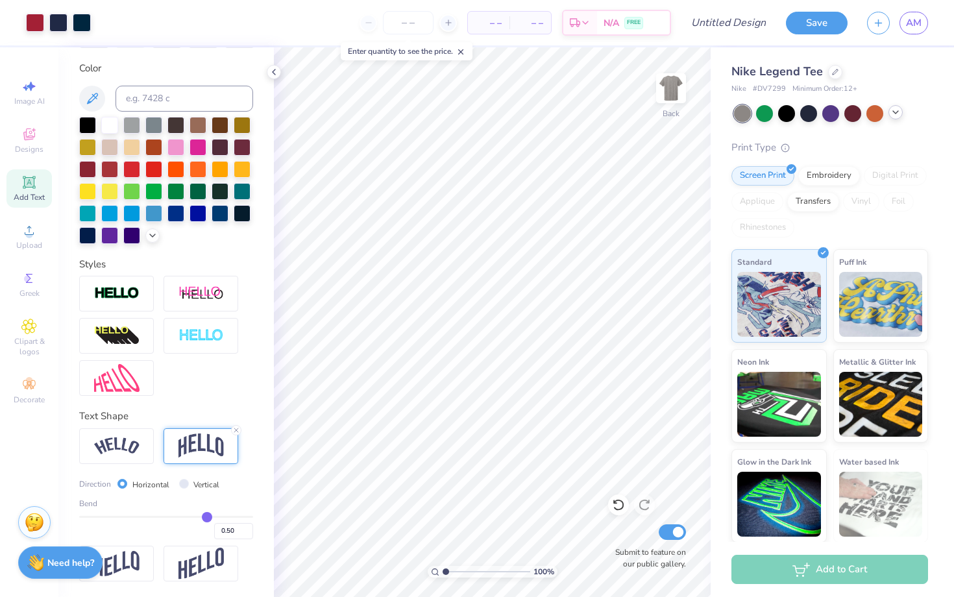
click at [200, 457] on img at bounding box center [200, 445] width 45 height 25
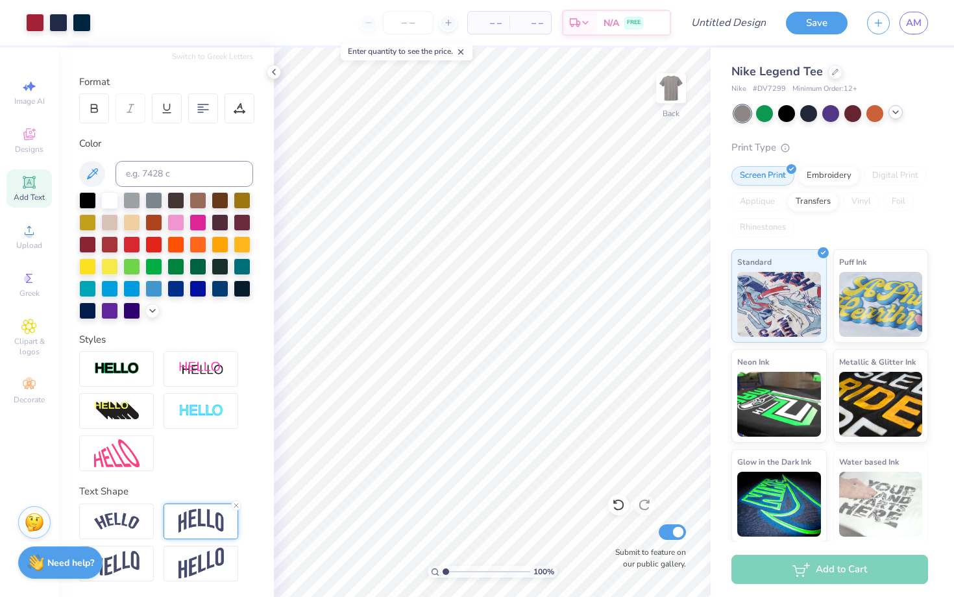
scroll to position [157, 0]
click at [212, 524] on img at bounding box center [200, 521] width 45 height 25
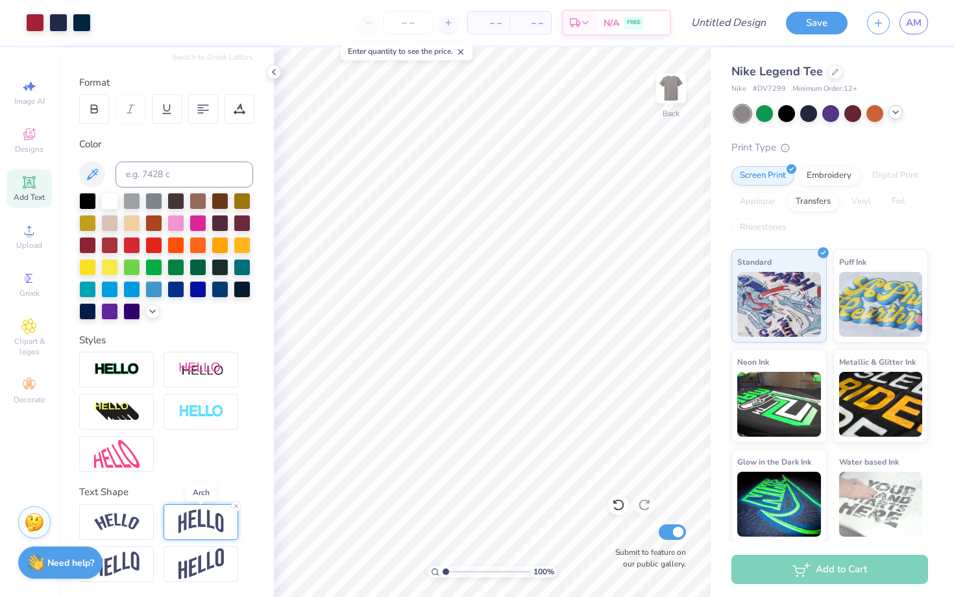
click at [212, 524] on img at bounding box center [200, 521] width 45 height 25
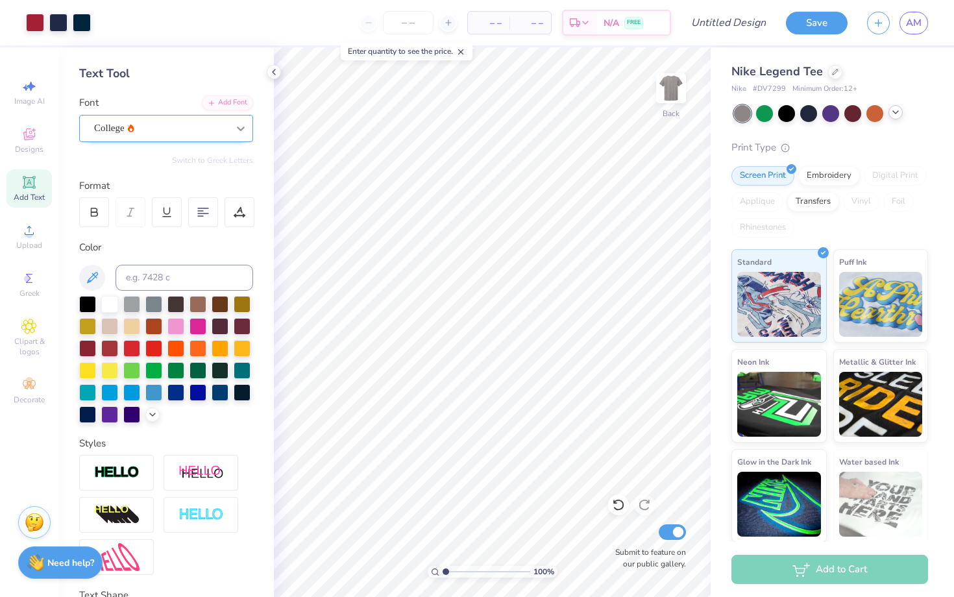
scroll to position [53, 0]
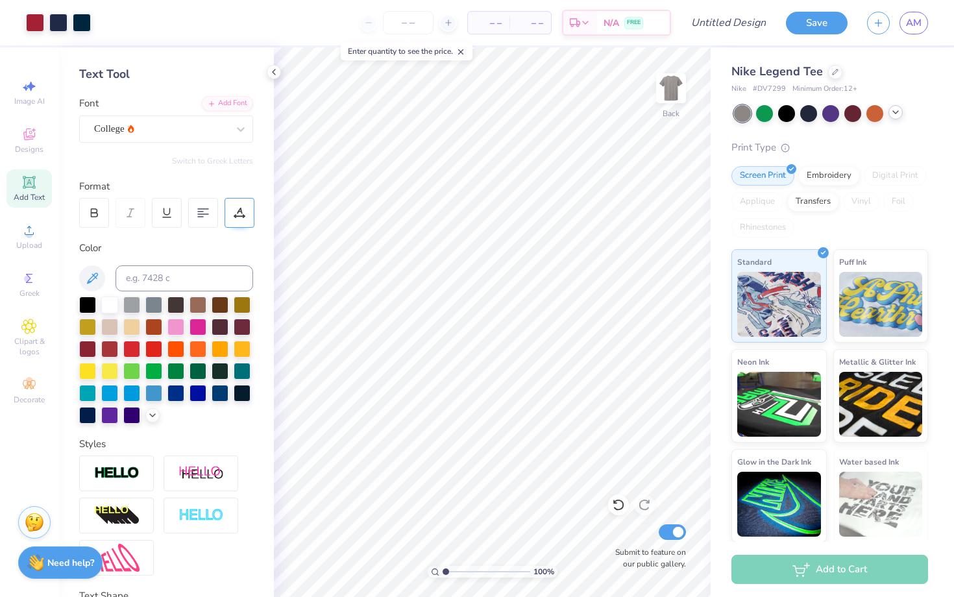
click at [241, 208] on icon at bounding box center [240, 211] width 6 height 6
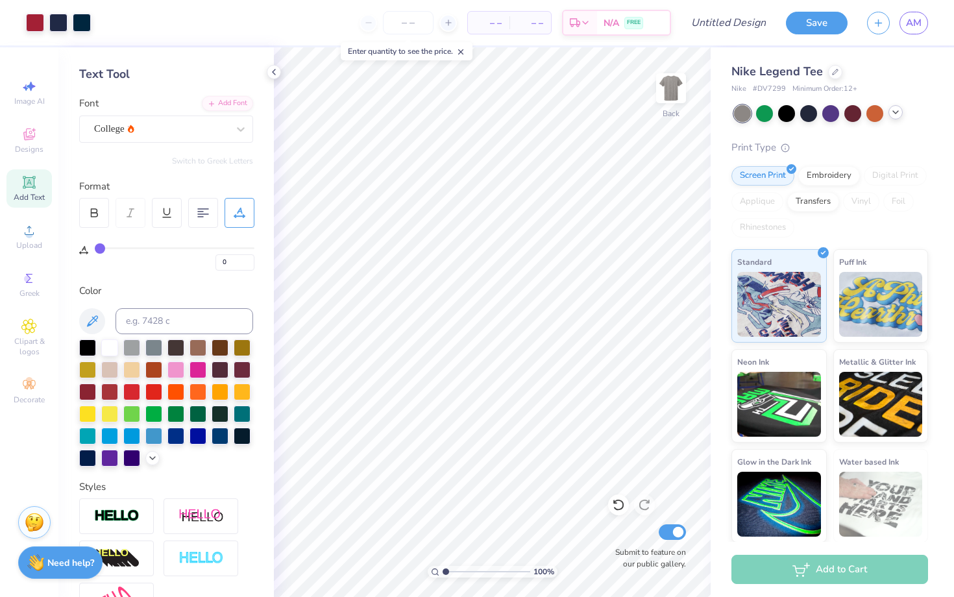
type input "1"
type input "10"
type input "25"
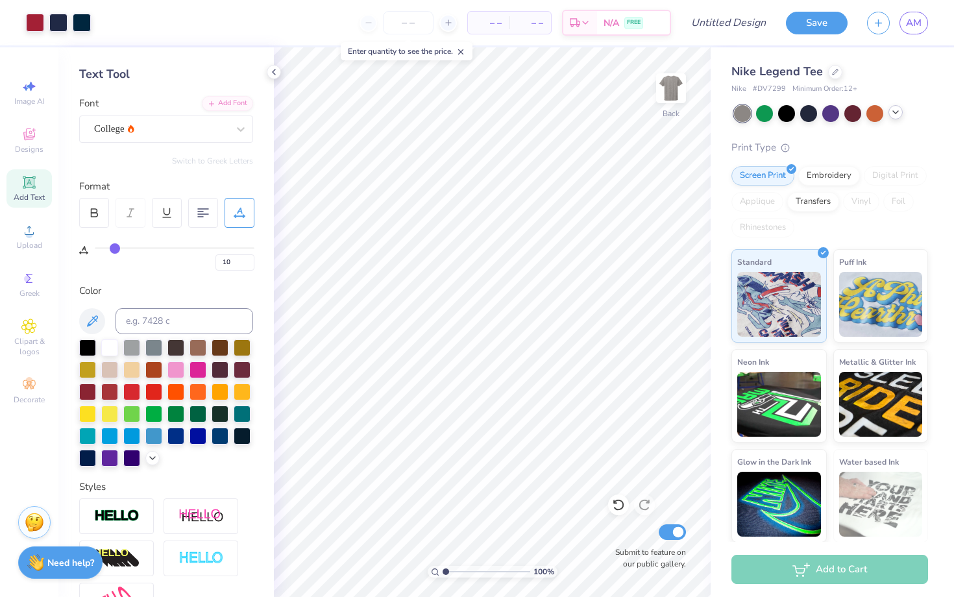
type input "25"
type input "45"
type input "69"
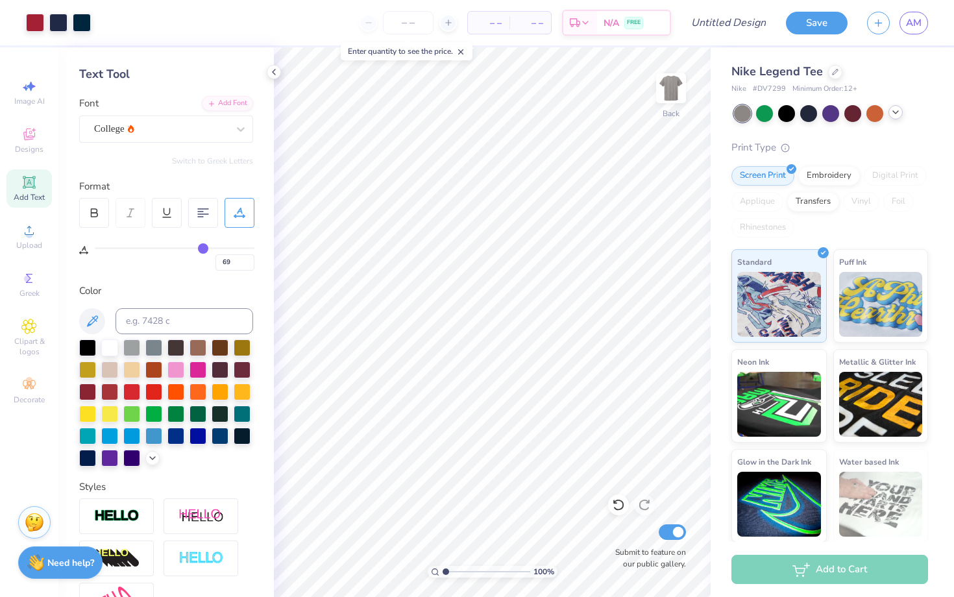
type input "92"
type input "100"
type input "91"
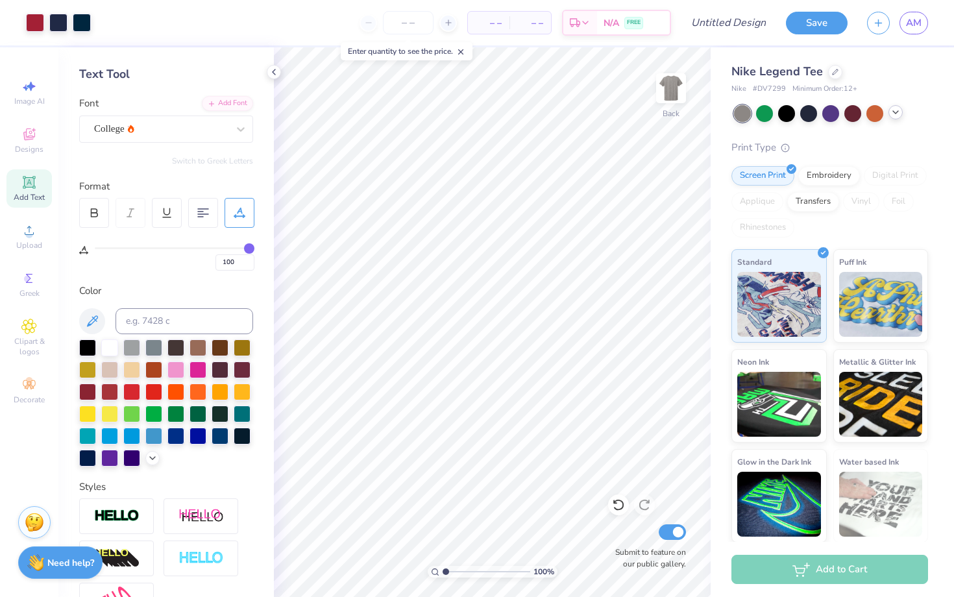
type input "91"
type input "66"
type input "46"
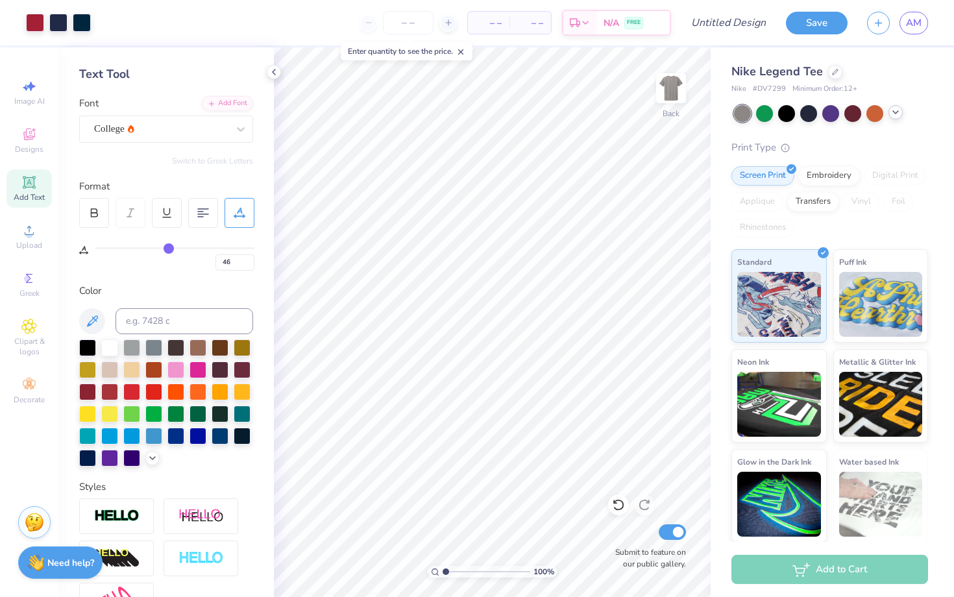
type input "29"
type input "16"
type input "7"
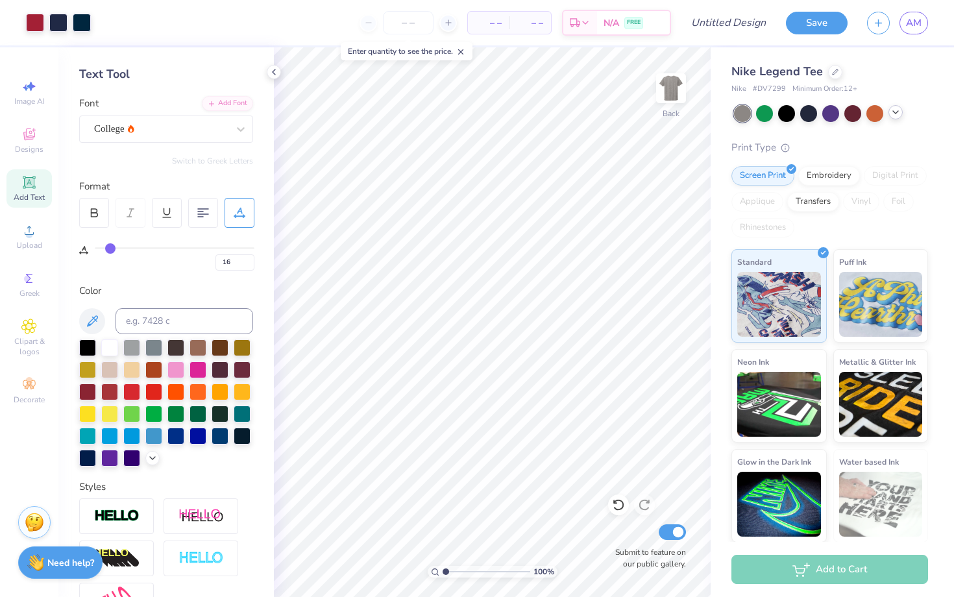
type input "7"
type input "0"
drag, startPoint x: 98, startPoint y: 247, endPoint x: 67, endPoint y: 285, distance: 49.3
click at [95, 249] on input "range" at bounding box center [175, 248] width 160 height 2
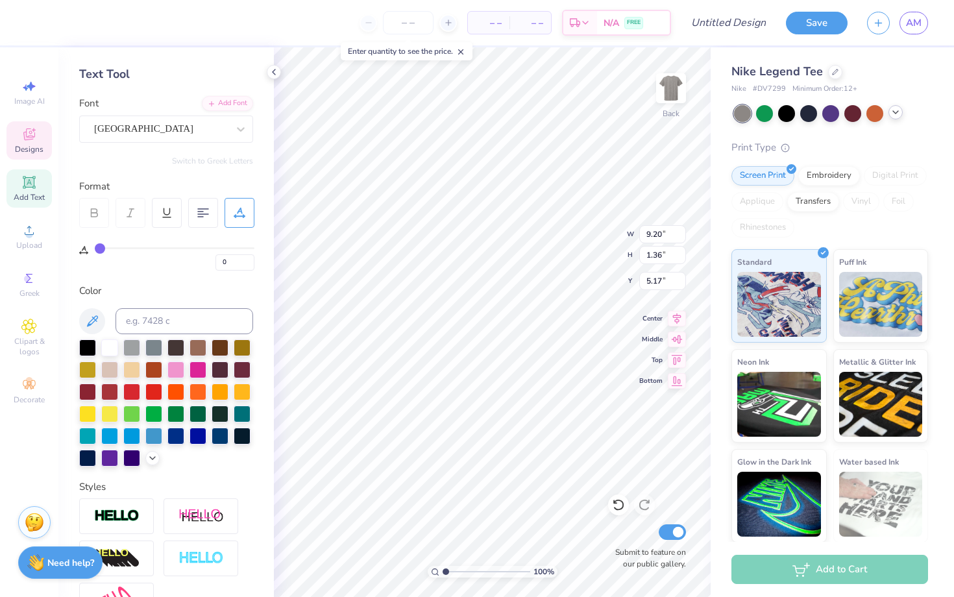
scroll to position [0, 0]
type textarea "V"
type textarea "v"
type textarea "vikings soccer"
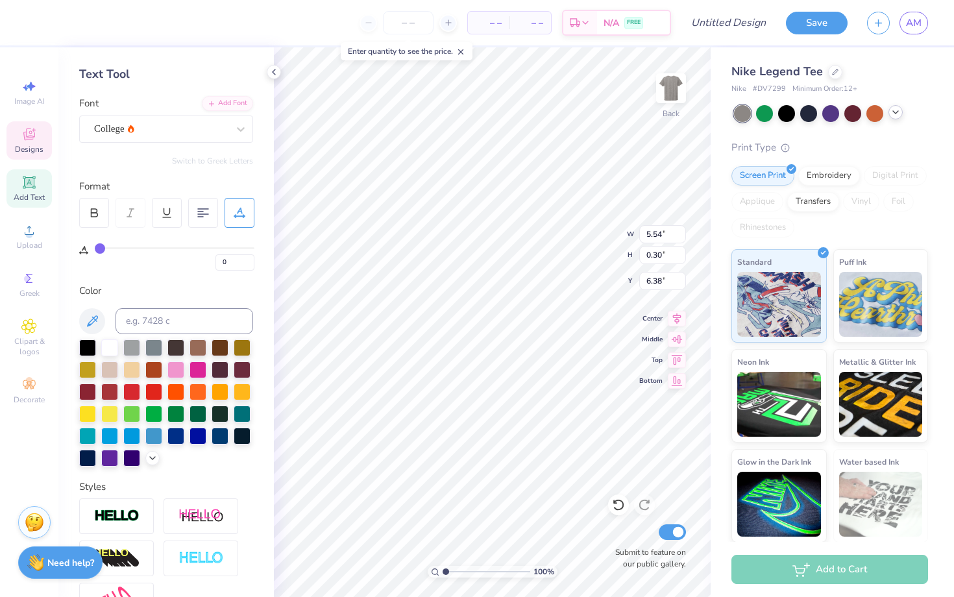
scroll to position [0, 5]
click at [407, 22] on input "number" at bounding box center [408, 22] width 51 height 23
type input "41"
